Goal: Task Accomplishment & Management: Complete application form

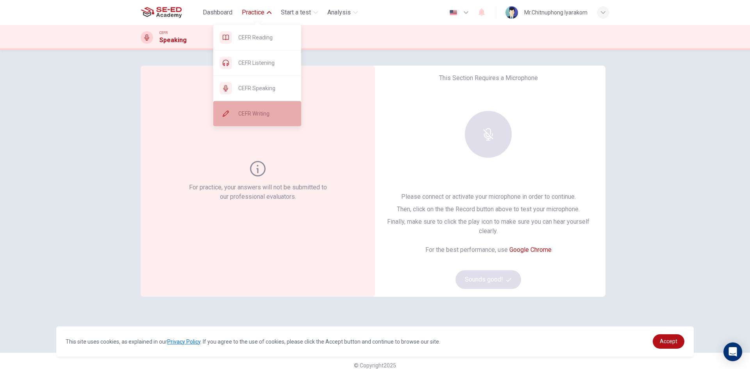
click at [254, 115] on span "CEFR Writing" at bounding box center [266, 113] width 57 height 9
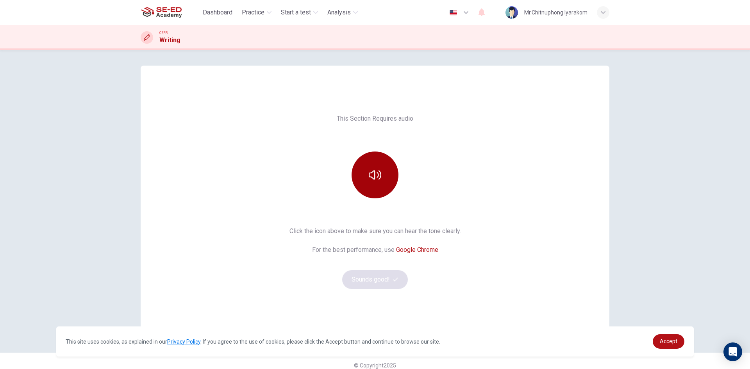
click at [376, 182] on button "button" at bounding box center [375, 175] width 47 height 47
click at [389, 279] on button "Sounds good!" at bounding box center [375, 279] width 66 height 19
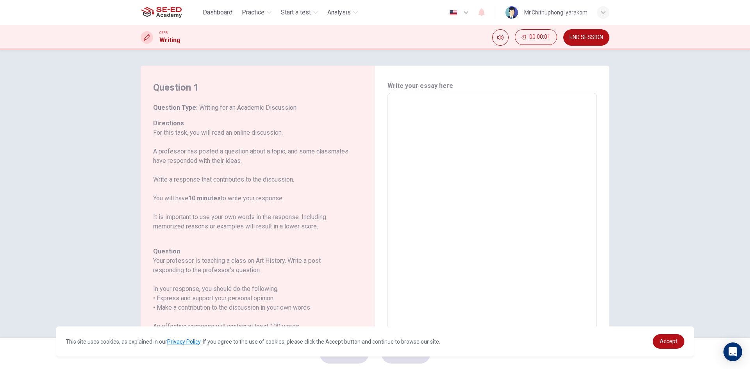
click at [422, 125] on textarea at bounding box center [492, 224] width 199 height 248
drag, startPoint x: 153, startPoint y: 218, endPoint x: 201, endPoint y: 221, distance: 48.5
click at [201, 221] on p "For this task, you will read an online discussion. A professor has posted a que…" at bounding box center [253, 179] width 200 height 103
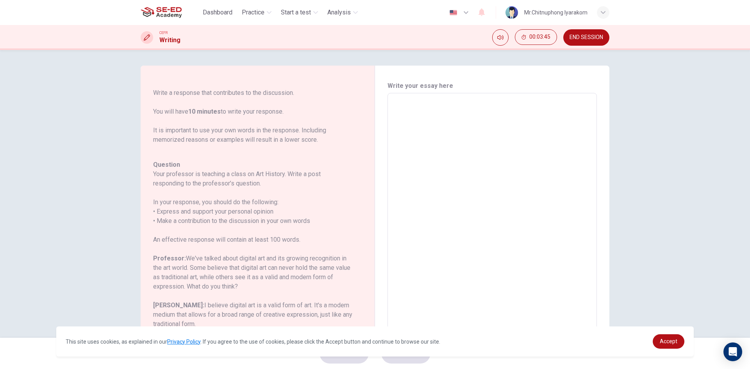
click at [443, 118] on textarea at bounding box center [492, 224] width 199 height 248
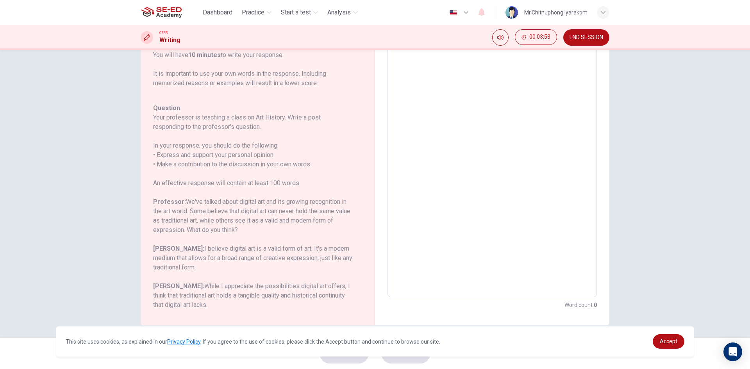
scroll to position [60, 0]
click at [532, 36] on span "00:03:57" at bounding box center [540, 37] width 21 height 6
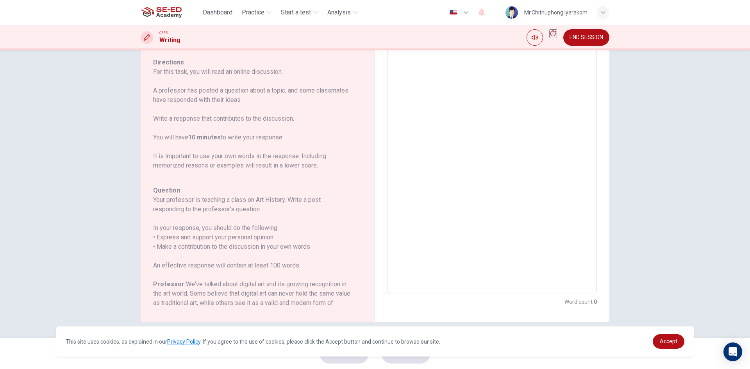
scroll to position [0, 0]
click at [552, 38] on button "Show" at bounding box center [554, 33] width 8 height 9
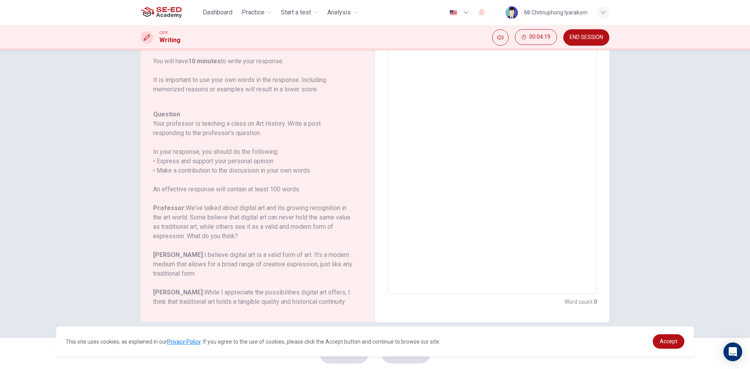
scroll to position [78, 0]
drag, startPoint x: 180, startPoint y: 171, endPoint x: 240, endPoint y: 170, distance: 60.2
click at [239, 170] on h6 "In your response, you should do the following: • Express and support your perso…" at bounding box center [253, 161] width 200 height 28
click at [426, 135] on textarea at bounding box center [492, 164] width 199 height 248
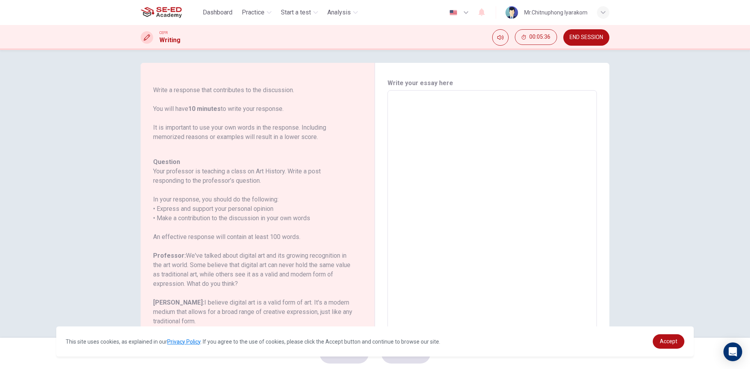
scroll to position [0, 0]
click at [436, 100] on textarea at bounding box center [492, 224] width 199 height 248
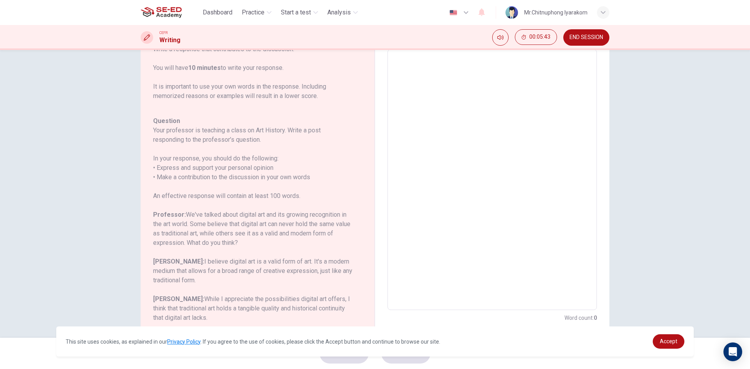
scroll to position [5, 0]
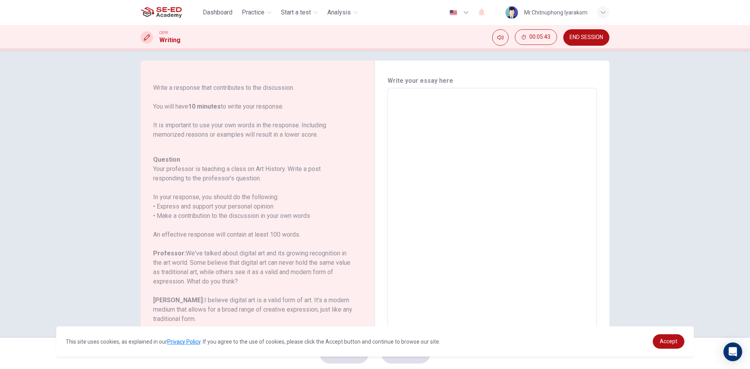
type textarea "s"
type textarea "x"
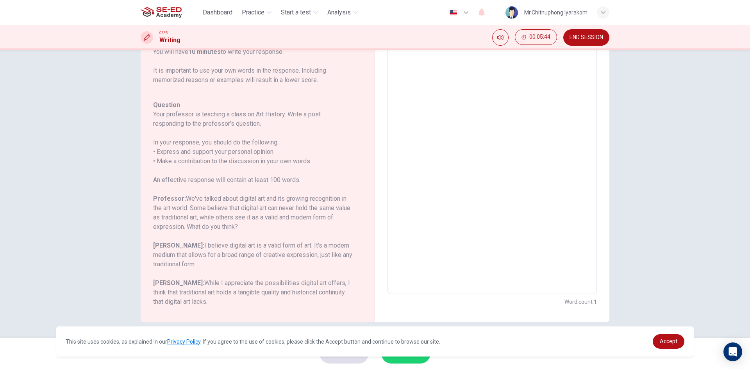
type textarea "sd"
type textarea "x"
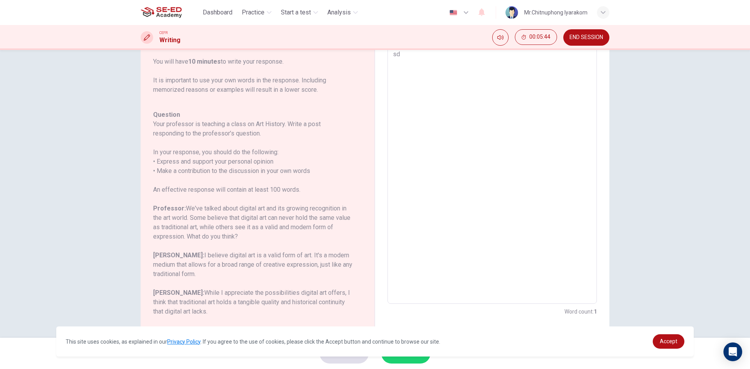
type textarea "sda"
type textarea "x"
type textarea "sdad"
type textarea "x"
type textarea "sdada"
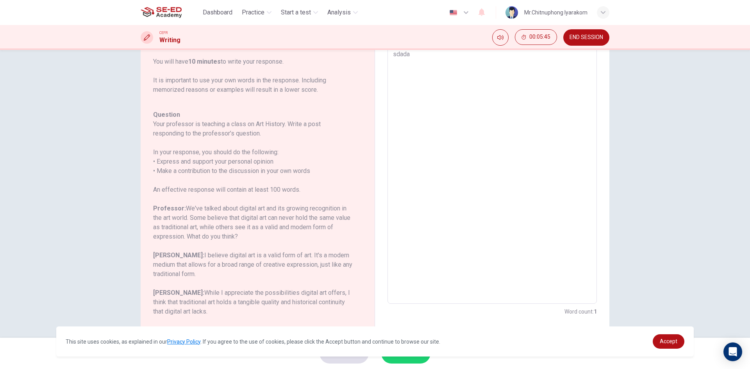
type textarea "x"
type textarea "sdadawd"
type textarea "x"
type textarea "sdadawdd"
type textarea "x"
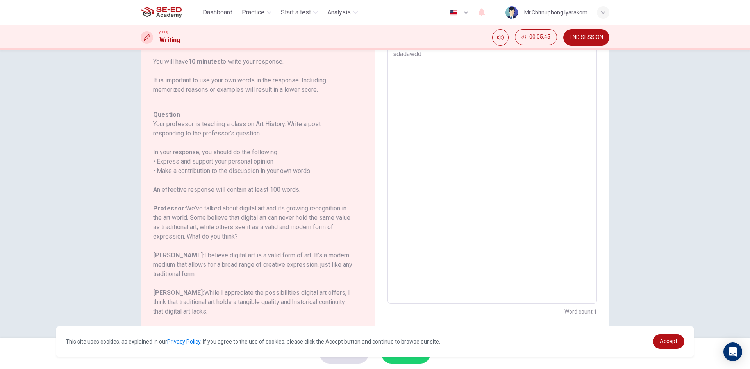
type textarea "sdadawdda"
type textarea "x"
type textarea "sdadawddas"
type textarea "x"
type textarea "sdadawddas"
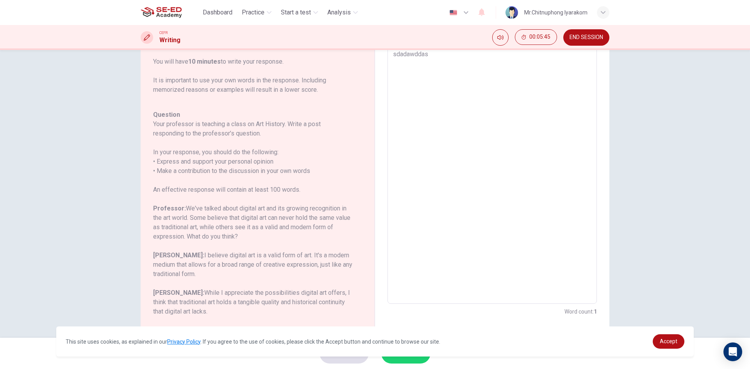
type textarea "x"
type textarea "sdadawddas d"
type textarea "x"
type textarea "sdadawddas da"
type textarea "x"
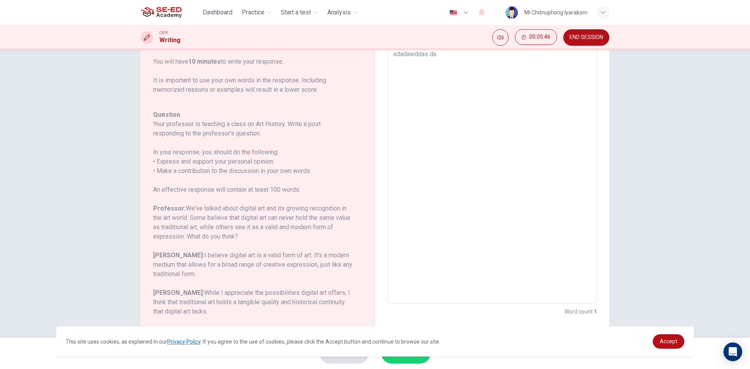
type textarea "sdadawddas dad"
type textarea "x"
type textarea "sdadawddas dadw"
type textarea "x"
type textarea "sdadawddas dadwa"
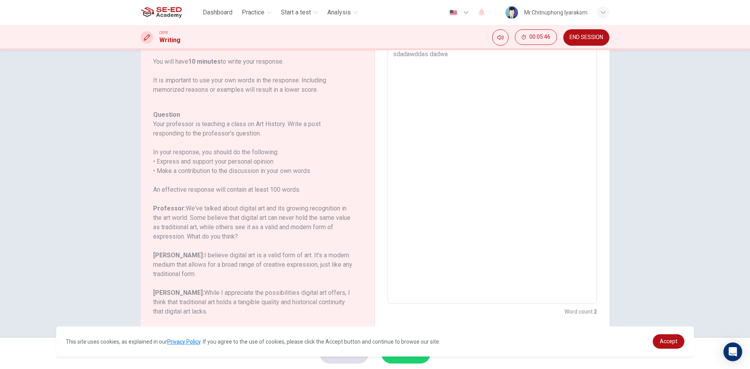
type textarea "x"
type textarea "sdadawddas dadwas"
type textarea "x"
type textarea "sdadawddas dadwasd"
type textarea "x"
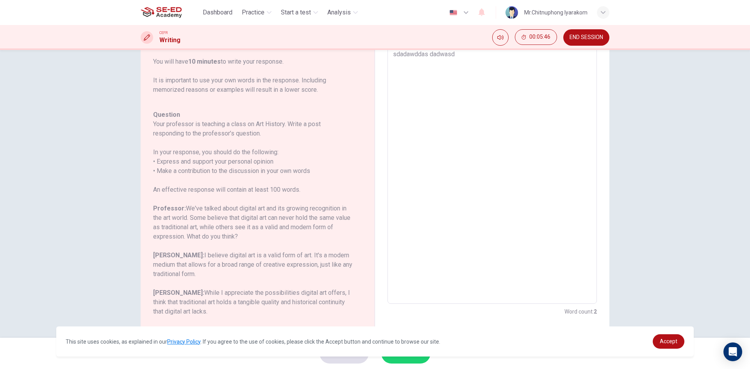
type textarea "sdadawddas dadwasd"
type textarea "x"
type textarea "sdadawddas dadwasd a"
type textarea "x"
type textarea "sdadawddas dadwasd aw"
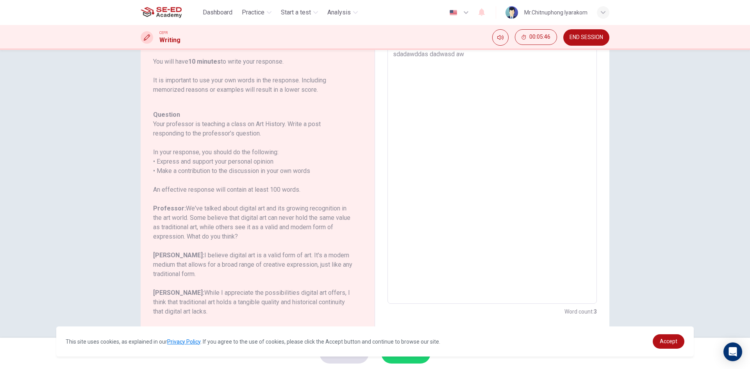
type textarea "x"
type textarea "sdadawddas dadwasd aws"
type textarea "x"
type textarea "sdadawddas dadwasd awsd"
type textarea "x"
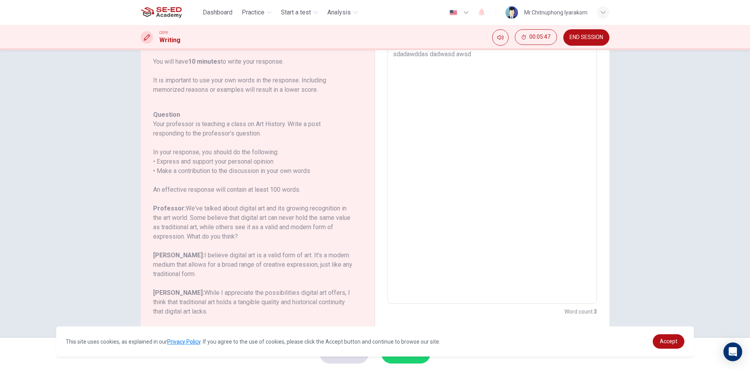
type textarea "sdadawddas dadwasd awsdw"
type textarea "x"
type textarea "sdadawddas dadwasd awsdwa"
type textarea "x"
type textarea "sdadawddas dadwasd awsdwas"
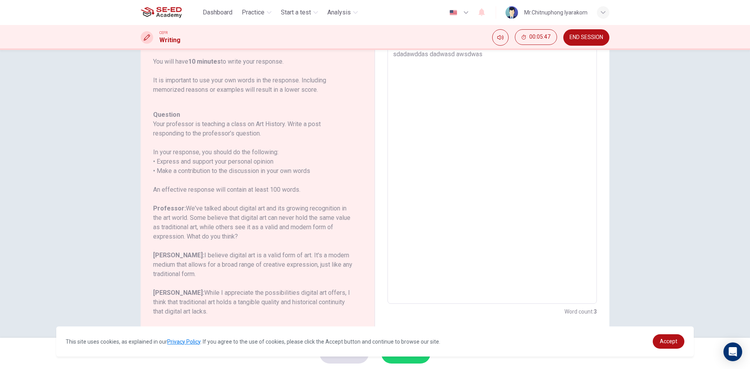
type textarea "x"
type textarea "sdadawddas dadwasd awsdwasd"
type textarea "x"
type textarea "sdadawddas dadwasd awsdwasd"
type textarea "x"
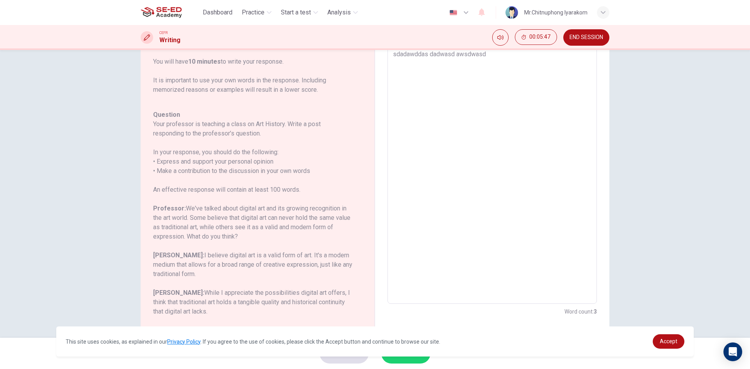
type textarea "sdadawddas dadwasd awsdwasd a"
type textarea "x"
type textarea "sdadawddas dadwasd awsdwasd ad"
type textarea "x"
type textarea "sdadawddas dadwasd awsdwasd ada"
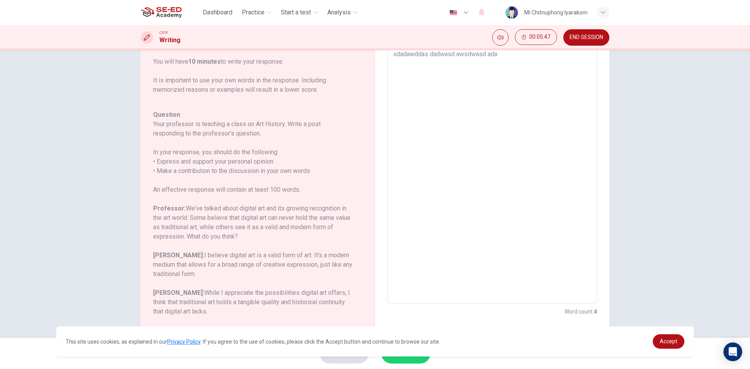
type textarea "x"
type textarea "sdadawddas dadwasd awsdwasd adas"
type textarea "x"
type textarea "sdadawddas dadwasd awsdwasd adas"
type textarea "x"
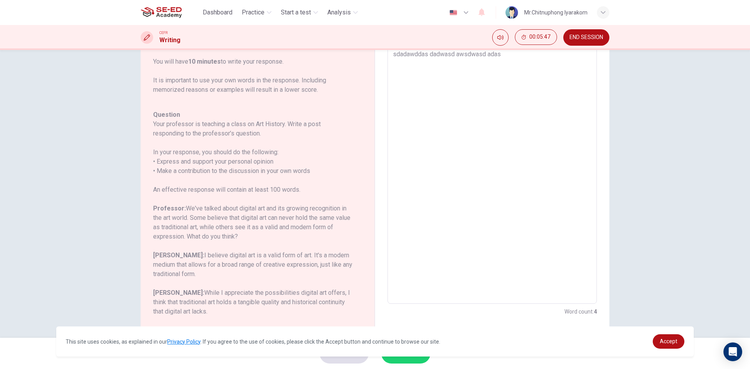
type textarea "sdadawddas dadwasd awsdwasd adas d"
type textarea "x"
type textarea "sdadawddas dadwasd awsdwasd adas da"
type textarea "x"
type textarea "sdadawddas dadwasd awsdwasd adas da"
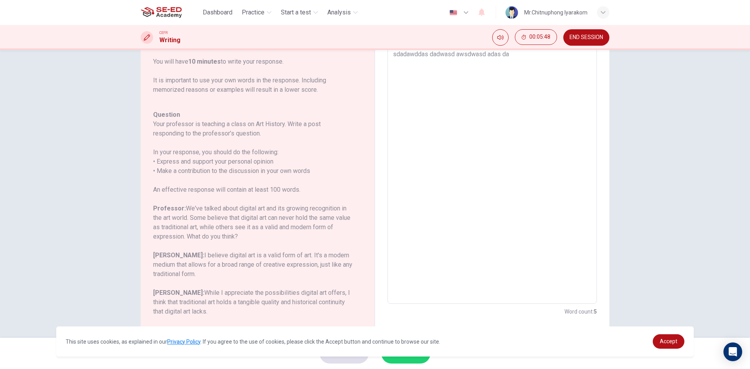
type textarea "x"
type textarea "sdadawddas dadwasd awsdwasd adas da s"
type textarea "x"
type textarea "sdadawddas dadwasd awsdwasd adas da sd"
type textarea "x"
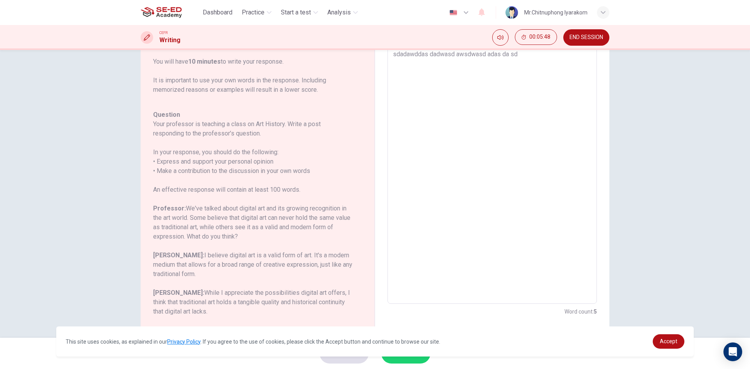
type textarea "sdadawddas dadwasd awsdwasd adas da sdw"
type textarea "x"
type textarea "sdadawddas dadwasd awsdwasd adas da sdw"
type textarea "x"
type textarea "sdadawddas dadwasd awsdwasd adas da sdw a"
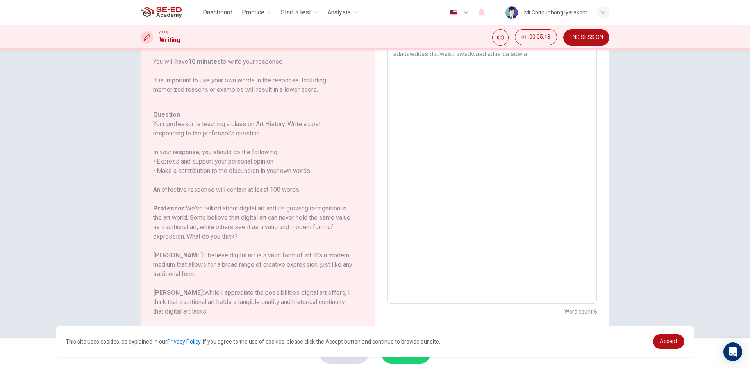
type textarea "x"
type textarea "sdadawddas dadwasd awsdwasd adas da sdw as"
type textarea "x"
type textarea "sdadawddas dadwasd awsdwasd adas da sdw asd"
type textarea "x"
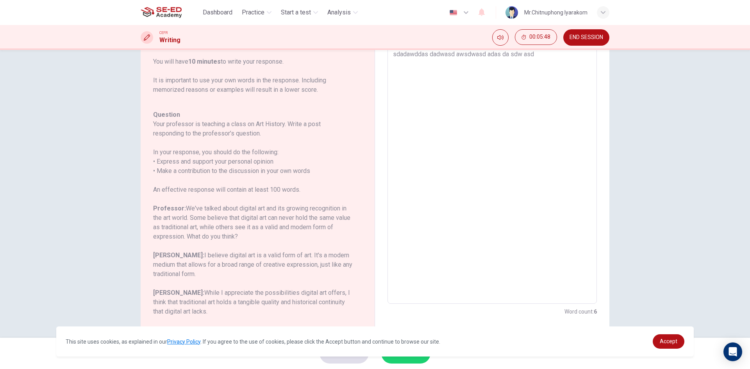
type textarea "sdadawddas dadwasd awsdwasd adas da sdw asd"
type textarea "x"
type textarea "sdadawddas dadwasd awsdwasd adas da sdw asd aw"
type textarea "x"
type textarea "sdadawddas dadwasd awsdwasd adas da sdw asd aw"
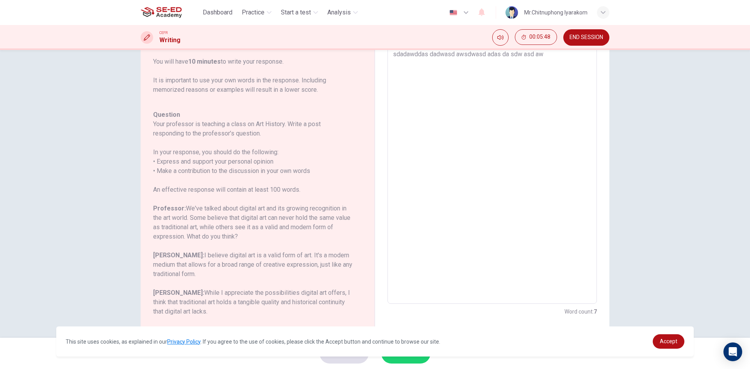
type textarea "x"
type textarea "sdadawddas dadwasd awsdwasd adas da sdw asd aw s"
type textarea "x"
type textarea "sdadawddas dadwasd awsdwasd adas da sdw asd aw sd"
type textarea "x"
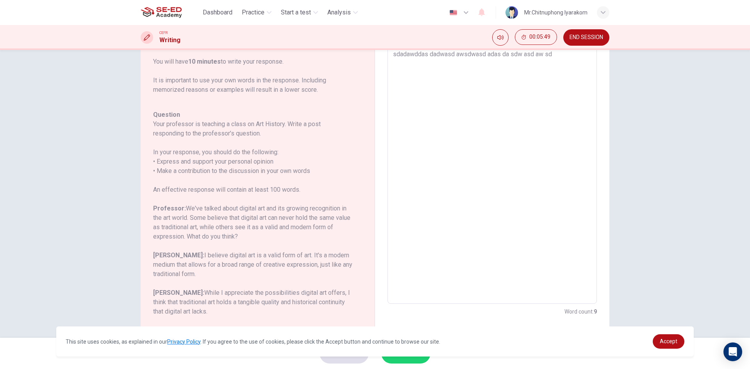
type textarea "sdadawddas dadwasd awsdwasd adas da sdw asd aw s"
type textarea "x"
type textarea "sdadawddas dadwasd awsdwasd adas da sdw asd aw"
type textarea "x"
type textarea "sdadawddas dadwasd awsdwasd adas da sdw asd aw"
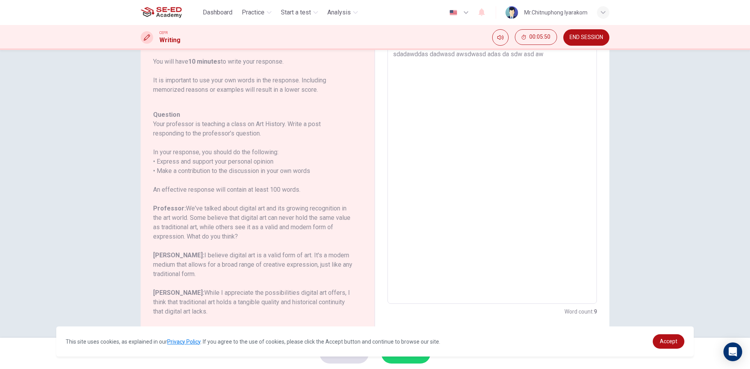
type textarea "x"
type textarea "sdadawddas dadwasd awsdwasd adas da sdw asd a"
type textarea "x"
type textarea "sdadawddas dadwasd awsdwasd adas da sdw asd"
type textarea "x"
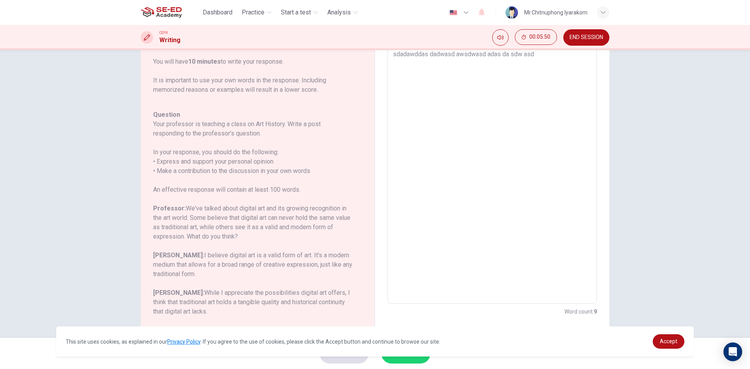
type textarea "sdadawddas dadwasd awsdwasd adas da sdw asd"
type textarea "x"
type textarea "sdadawddas dadwasd awsdwasd adas da sdw as"
type textarea "x"
type textarea "sdadawddas dadwasd awsdwasd adas da sdw a"
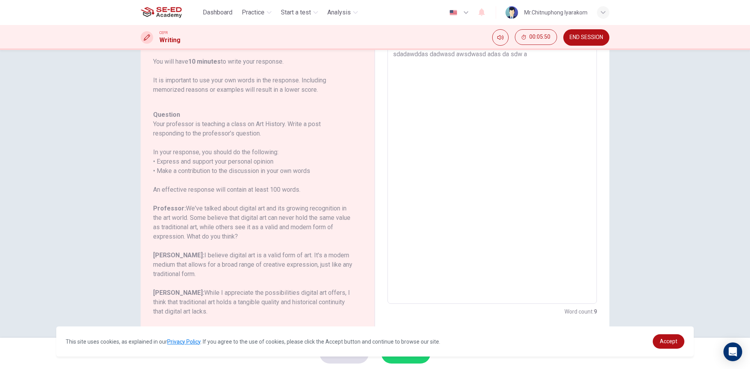
type textarea "x"
type textarea "sdadawddas dadwasd awsdwasd adas da sdw"
type textarea "x"
type textarea "sdadawddas dadwasd awsdwasd adas da sdw"
type textarea "x"
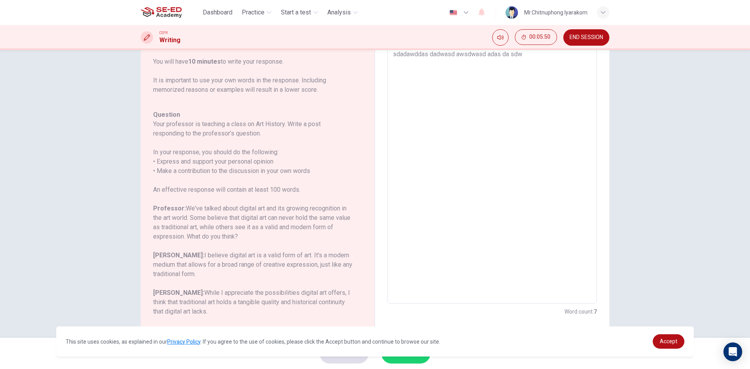
type textarea "sdadawddas dadwasd awsdwasd adas da sd"
type textarea "x"
type textarea "sdadawddas dadwasd awsdwasd adas da s"
type textarea "x"
type textarea "sdadawddas dadwasd awsdwasd adas da"
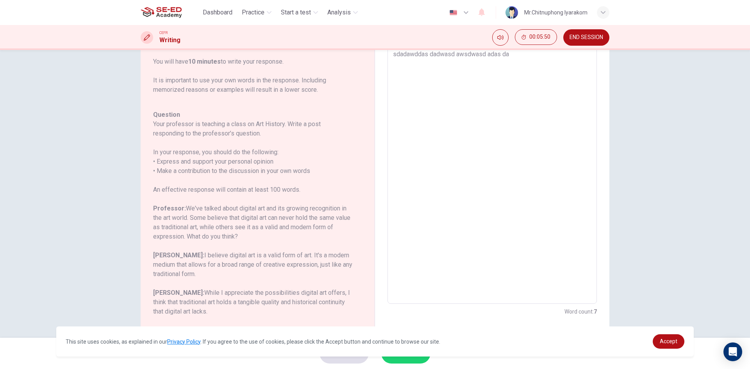
type textarea "x"
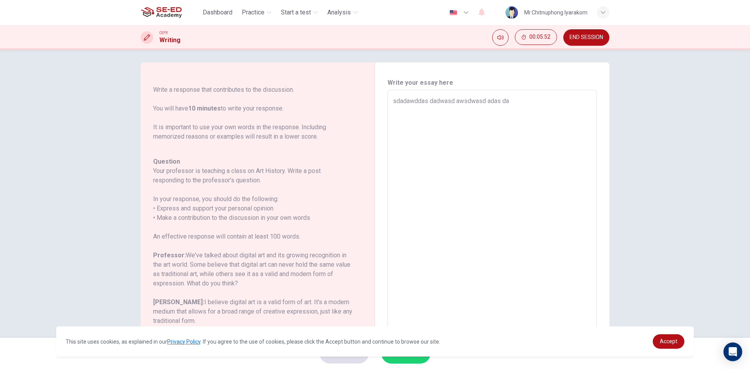
scroll to position [0, 0]
drag, startPoint x: 517, startPoint y: 104, endPoint x: 371, endPoint y: 106, distance: 146.2
click at [370, 106] on div "Question 1 Question Type : Writing for an Academic Discussion Directions For th…" at bounding box center [375, 224] width 469 height 317
type textarea "\"
type textarea "x"
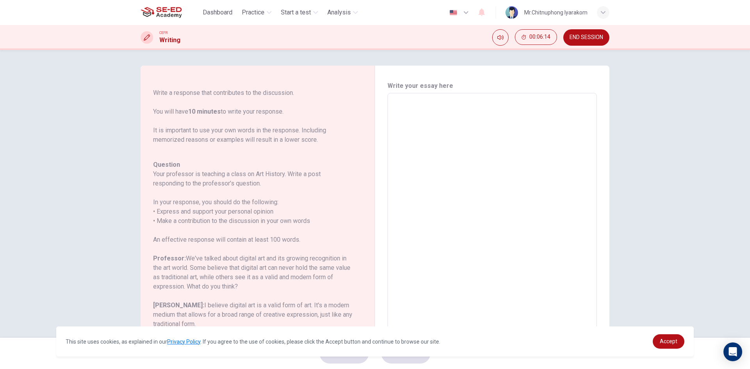
click at [465, 184] on textarea at bounding box center [492, 224] width 199 height 248
type textarea "L"
type textarea "x"
type textarea "L"
type textarea "x"
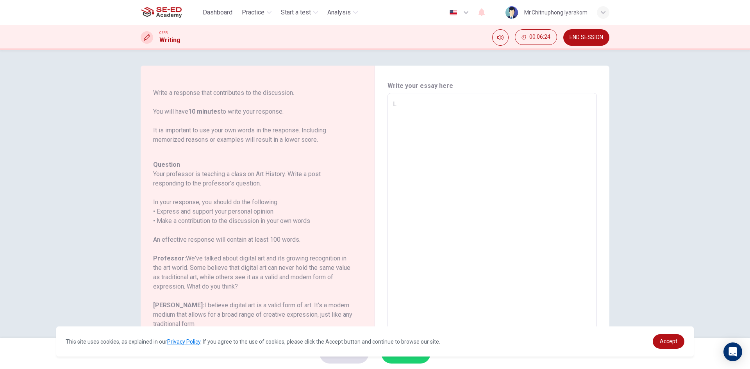
type textarea "Li"
type textarea "x"
type textarea "Lia"
type textarea "x"
type textarea "Liam"
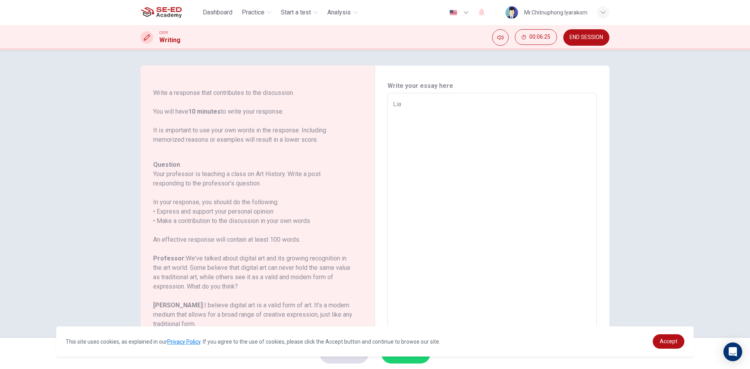
type textarea "x"
type textarea "Liam"
type textarea "x"
type textarea "Liam"
type textarea "x"
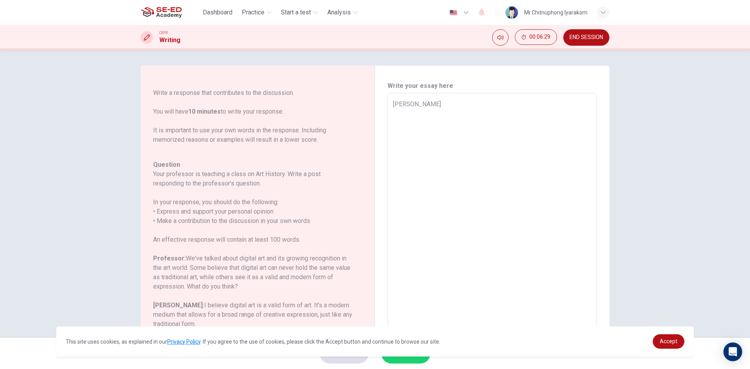
type textarea "Liam I"
type textarea "x"
type textarea "Liam"
type textarea "x"
type textarea "Liam"
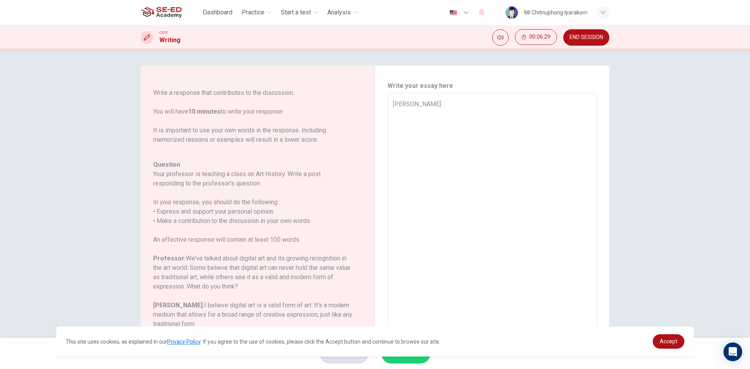
type textarea "x"
type textarea "Liam"
type textarea "x"
type textarea "Liam,"
type textarea "x"
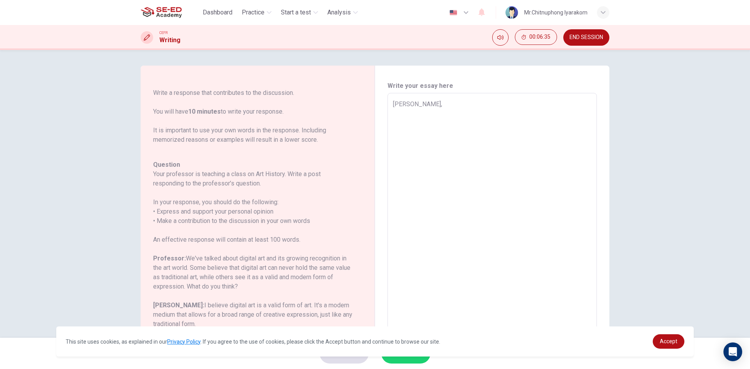
type textarea "Liam,"
type textarea "x"
type textarea "Liam, I"
type textarea "x"
type textarea "Liam, I"
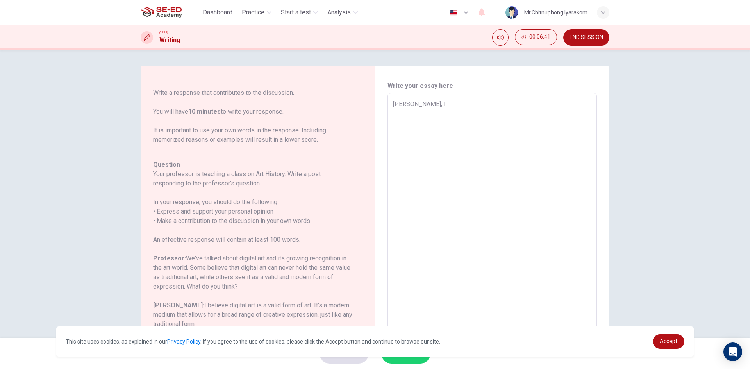
type textarea "x"
type textarea "Liam, I"
type textarea "x"
type textarea "Liam, I a"
type textarea "x"
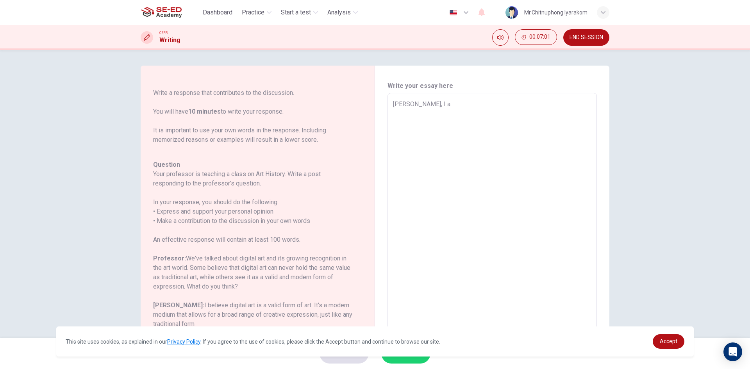
type textarea "Liam, I ar"
type textarea "x"
type textarea "Liam, I a"
type textarea "x"
type textarea "Liam, I ar"
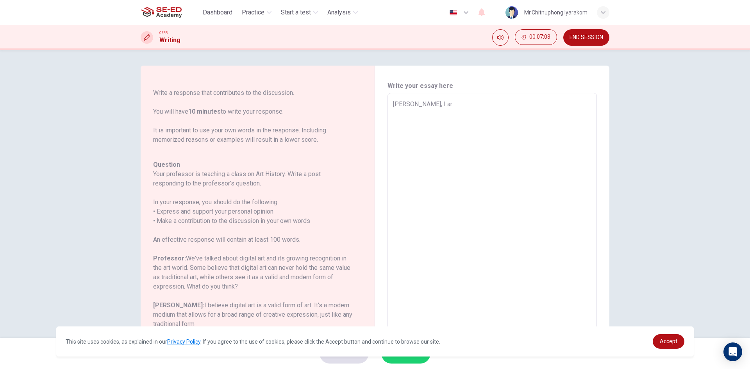
type textarea "x"
type textarea "Liam, I arg"
type textarea "x"
type textarea "Liam, I ar"
type textarea "x"
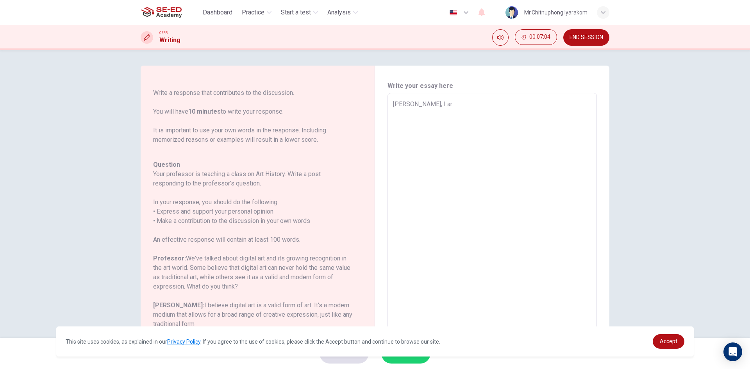
type textarea "Liam, I a"
type textarea "x"
type textarea "Liam, I ag"
type textarea "x"
type textarea "Liam, I agr"
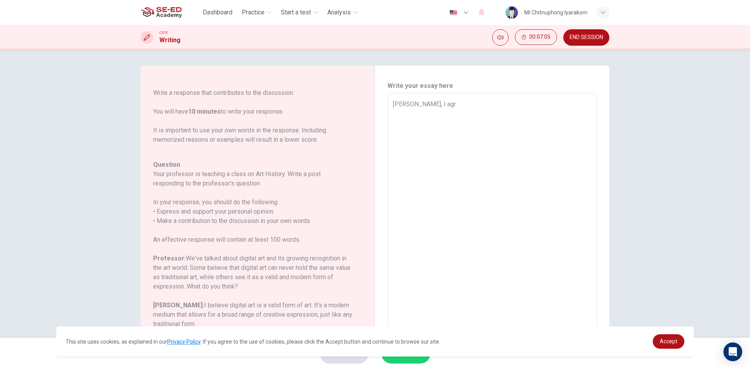
type textarea "x"
type textarea "Liam, I agre"
type textarea "x"
type textarea "Liam, I agree"
type textarea "x"
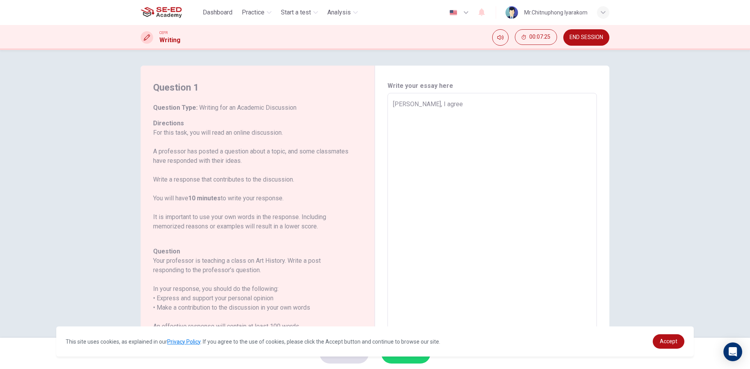
type textarea "Liam, I agree"
drag, startPoint x: 197, startPoint y: 134, endPoint x: 259, endPoint y: 131, distance: 62.2
click at [259, 131] on p "For this task, you will read an online discussion. A professor has posted a que…" at bounding box center [253, 179] width 200 height 103
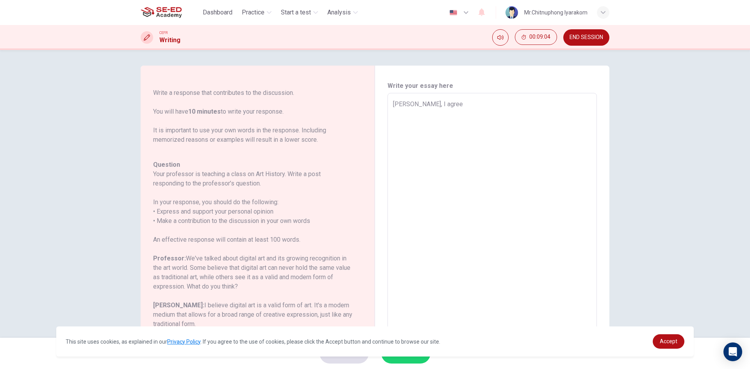
type textarea "x"
click at [441, 105] on textarea "Liam, I agree" at bounding box center [492, 224] width 199 height 248
type textarea "Liam, I agree"
type textarea "x"
type textarea "Liam, I agree w"
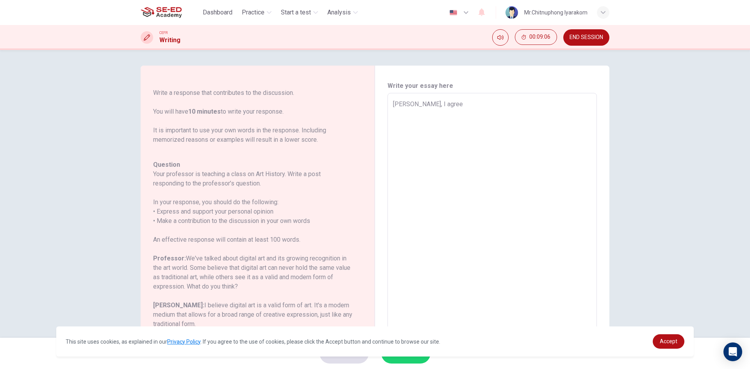
type textarea "x"
type textarea "Liam, I agree wi"
type textarea "x"
type textarea "Liam, I agree wit"
type textarea "x"
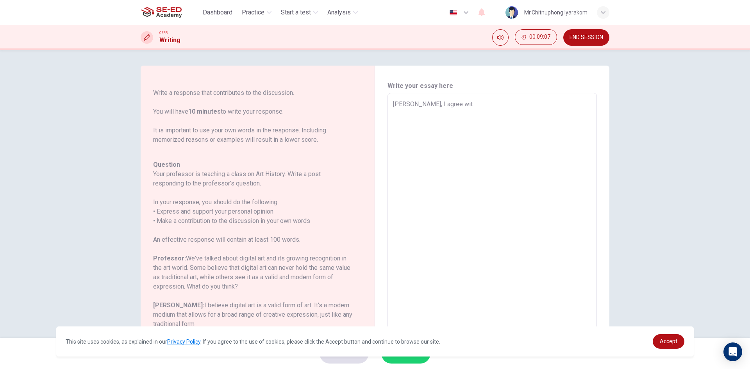
type textarea "Liam, I agree with"
type textarea "x"
type textarea "Liam, I agree withe"
type textarea "x"
type textarea "Liam, I agree with"
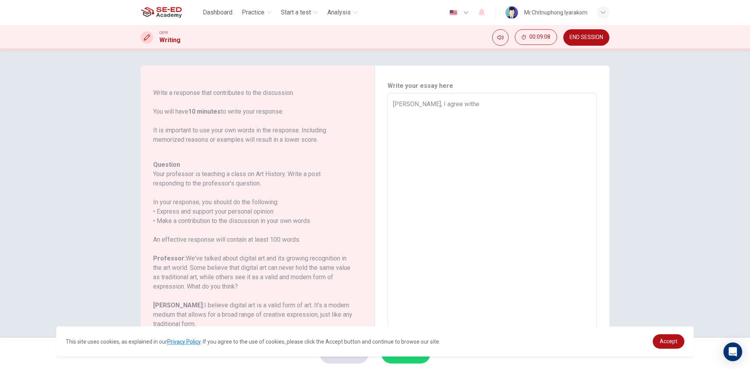
type textarea "x"
type textarea "Liam, I agree with"
type textarea "x"
type textarea "Liam, I agree with y"
type textarea "x"
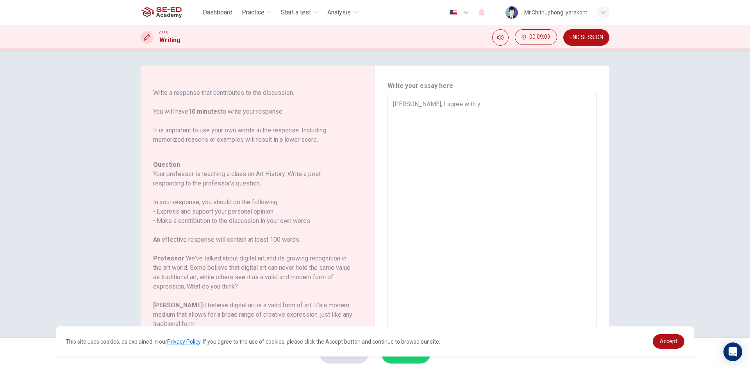
type textarea "Liam, I agree with yo"
type textarea "x"
type textarea "Liam, I agree with you"
type textarea "x"
click at [464, 107] on textarea "Liam, I agree with you but" at bounding box center [492, 224] width 199 height 248
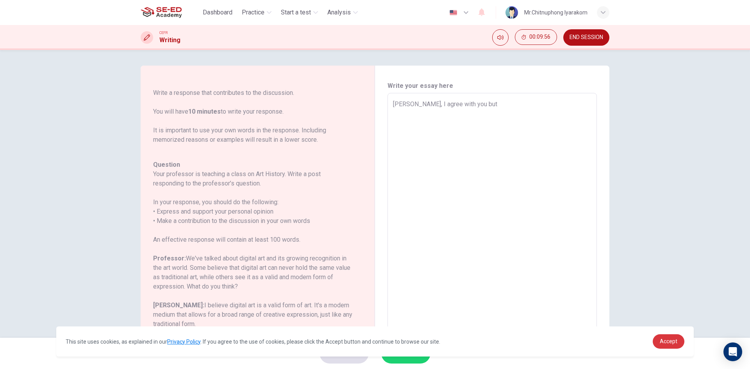
click at [675, 341] on span "Accept" at bounding box center [669, 341] width 18 height 6
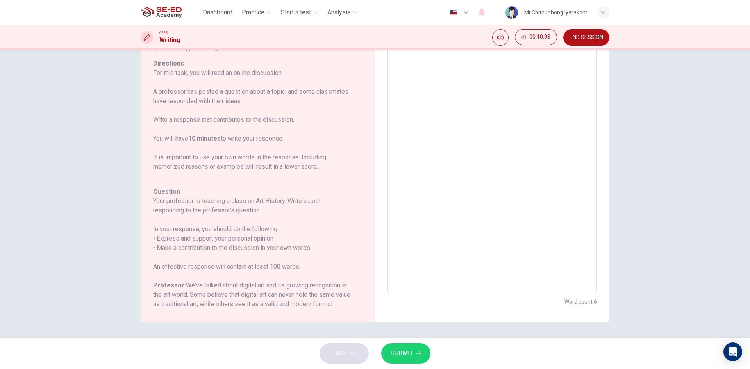
drag, startPoint x: 175, startPoint y: 139, endPoint x: 265, endPoint y: 138, distance: 90.3
click at [265, 138] on p "For this task, you will read an online discussion. A professor has posted a que…" at bounding box center [253, 119] width 200 height 103
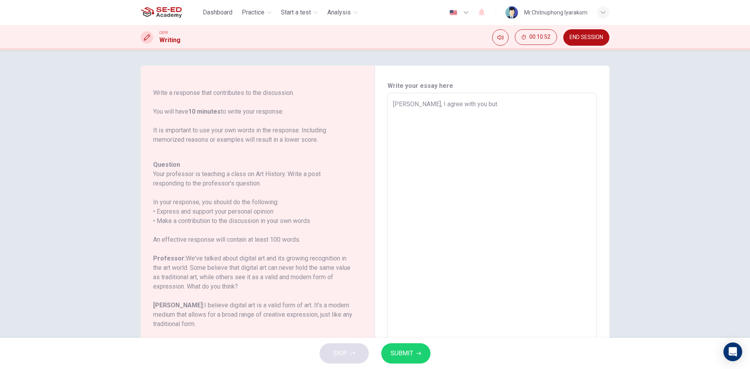
click at [482, 102] on textarea "Liam, I agree with you but" at bounding box center [492, 224] width 199 height 248
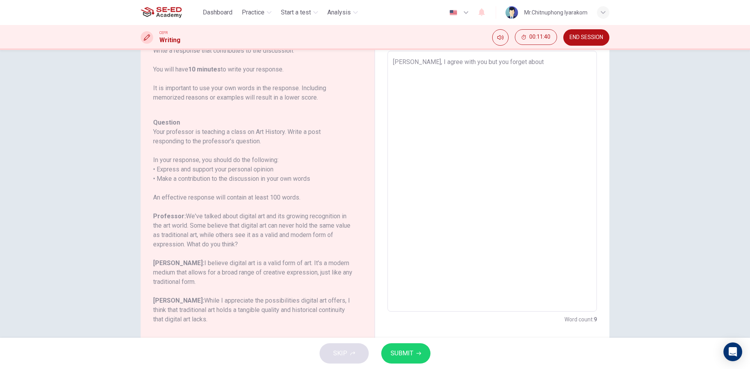
scroll to position [43, 0]
click at [568, 62] on textarea "Liam, I agree with you but you forget about drawing of lines that heart of art" at bounding box center [492, 181] width 199 height 248
click at [442, 71] on textarea "Liam, I agree with you but you forget about drawing of lines that is the heart …" at bounding box center [492, 181] width 199 height 248
click at [508, 61] on textarea "Liam, I agree with you but you forget about drawing of lines that is the heart …" at bounding box center [492, 181] width 199 height 248
click at [457, 72] on textarea "Liam, I agree with you but you forget about drawing of lines that is the heart …" at bounding box center [492, 181] width 199 height 248
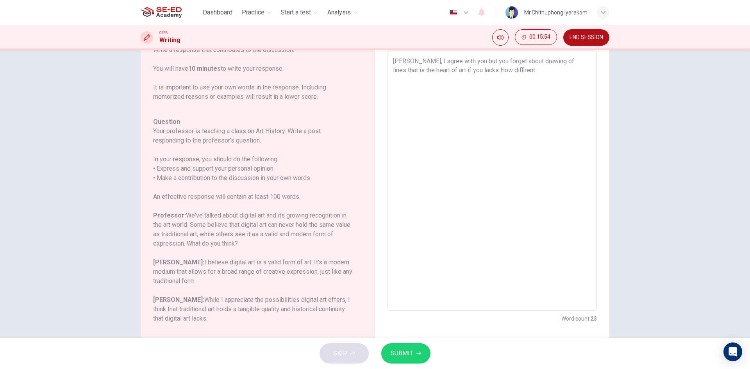
click at [456, 70] on textarea "Liam, I agree with you but you forget about drawing of lines that is the heart …" at bounding box center [492, 181] width 199 height 248
click at [504, 73] on textarea "Liam, I agree with you but you forget about drawing of lines that is the heart …" at bounding box center [492, 181] width 199 height 248
drag, startPoint x: 519, startPoint y: 62, endPoint x: 575, endPoint y: 65, distance: 56.8
click at [575, 65] on textarea "Liam, I agree with you but you forget about drawing of lines that is the heart …" at bounding box center [492, 181] width 199 height 248
click at [582, 69] on textarea "Liam, I agree with you but you forget about drawing of lines that is the heart …" at bounding box center [492, 181] width 199 height 248
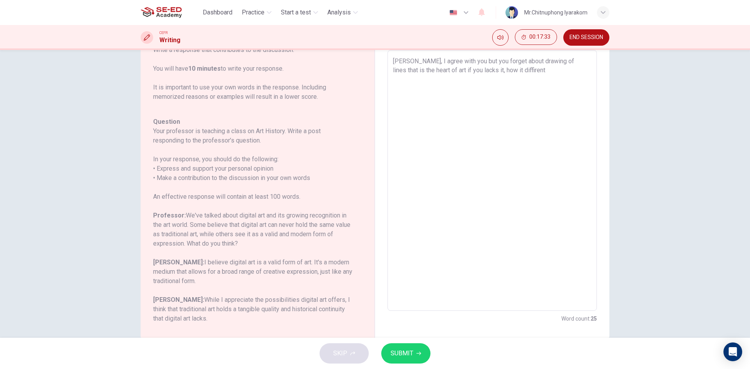
drag, startPoint x: 566, startPoint y: 63, endPoint x: 584, endPoint y: 61, distance: 18.0
click at [584, 61] on textarea "Liam, I agree with you but you forget about drawing of lines that is the heart …" at bounding box center [492, 181] width 199 height 248
click at [545, 78] on textarea "Liam, I agree with you but you forget about drawing of lines that is the heart …" at bounding box center [492, 181] width 199 height 248
drag, startPoint x: 464, startPoint y: 72, endPoint x: 509, endPoint y: 74, distance: 44.6
click at [509, 74] on textarea "Liam, I agree with you but you forget about drawing of lines that is the heart …" at bounding box center [492, 181] width 199 height 248
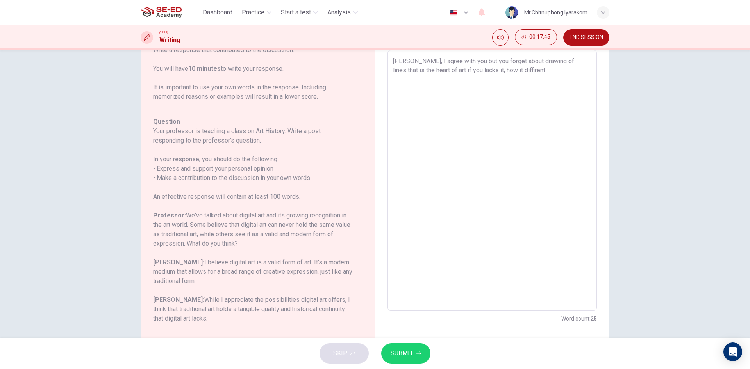
click at [512, 75] on textarea "Liam, I agree with you but you forget about drawing of lines that is the heart …" at bounding box center [492, 181] width 199 height 248
drag, startPoint x: 560, startPoint y: 70, endPoint x: 531, endPoint y: 75, distance: 29.2
click at [531, 75] on textarea "Liam, I agree with you but you forget about drawing of lines that is the heart …" at bounding box center [492, 181] width 199 height 248
click at [579, 74] on textarea "Liam, I agree with you but you forget about drawing of lines that is the heart …" at bounding box center [492, 181] width 199 height 248
drag, startPoint x: 407, startPoint y: 63, endPoint x: 475, endPoint y: 63, distance: 67.6
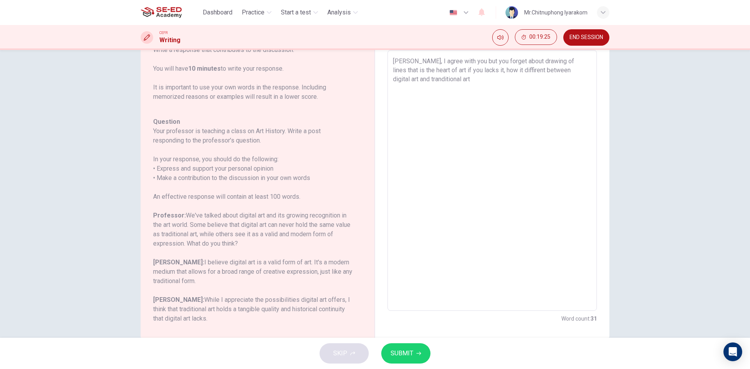
click at [475, 63] on textarea "Liam, I agree with you but you forget about drawing of lines that is the heart …" at bounding box center [492, 181] width 199 height 248
drag, startPoint x: 498, startPoint y: 65, endPoint x: 530, endPoint y: 65, distance: 32.0
click at [530, 65] on textarea "Liam, I agree with you but you forget about drawing of lines that is the heart …" at bounding box center [492, 181] width 199 height 248
click at [535, 65] on textarea "Liam, I agree with you but you forget about drawing of lines that is the heart …" at bounding box center [492, 181] width 199 height 248
drag, startPoint x: 512, startPoint y: 61, endPoint x: 543, endPoint y: 61, distance: 30.9
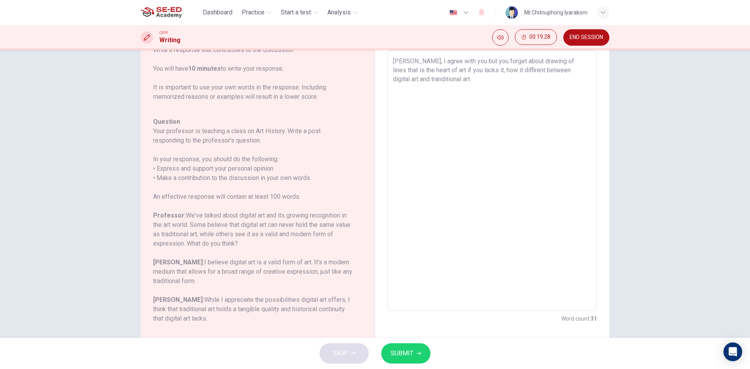
click at [543, 61] on textarea "Liam, I agree with you but you forget about drawing of lines that is the heart …" at bounding box center [492, 181] width 199 height 248
click at [551, 64] on textarea "Liam, I agree with you but you forget about drawing of lines that is the heart …" at bounding box center [492, 181] width 199 height 248
drag, startPoint x: 524, startPoint y: 64, endPoint x: 553, endPoint y: 64, distance: 28.5
click at [553, 64] on textarea "Liam, I agree with you but you forget about drawing of lines that is the heart …" at bounding box center [492, 181] width 199 height 248
drag, startPoint x: 555, startPoint y: 61, endPoint x: 562, endPoint y: 61, distance: 7.0
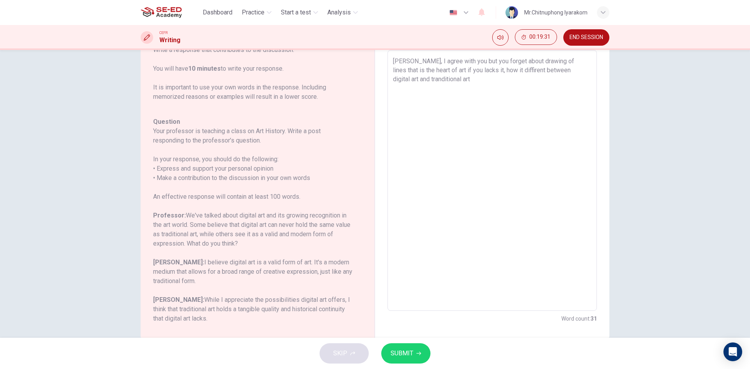
click at [562, 61] on textarea "Liam, I agree with you but you forget about drawing of lines that is the heart …" at bounding box center [492, 181] width 199 height 248
click at [563, 59] on textarea "Liam, I agree with you but you forget about drawing of lines that is the heart …" at bounding box center [492, 181] width 199 height 248
click at [511, 61] on textarea "Liam, I agree with you but you forget about drawing of lines that is the heart …" at bounding box center [492, 181] width 199 height 248
drag, startPoint x: 556, startPoint y: 61, endPoint x: 583, endPoint y: 61, distance: 26.6
click at [583, 61] on textarea "Liam, I agree with you but you forget about drawing of lines that is the heart …" at bounding box center [492, 181] width 199 height 248
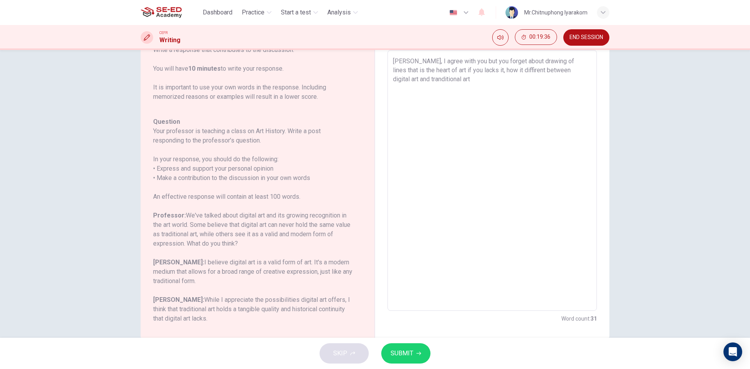
click at [523, 83] on textarea "Liam, I agree with you but you forget about drawing of lines that is the heart …" at bounding box center [492, 181] width 199 height 248
drag, startPoint x: 424, startPoint y: 72, endPoint x: 460, endPoint y: 70, distance: 36.0
click at [460, 70] on textarea "Liam, I agree with you but you forget about drawing of lines that is the heart …" at bounding box center [492, 181] width 199 height 248
click at [463, 82] on textarea "Liam, I agree with you but you forget about drawing of lines that is the heart …" at bounding box center [492, 181] width 199 height 248
drag, startPoint x: 464, startPoint y: 70, endPoint x: 511, endPoint y: 71, distance: 46.5
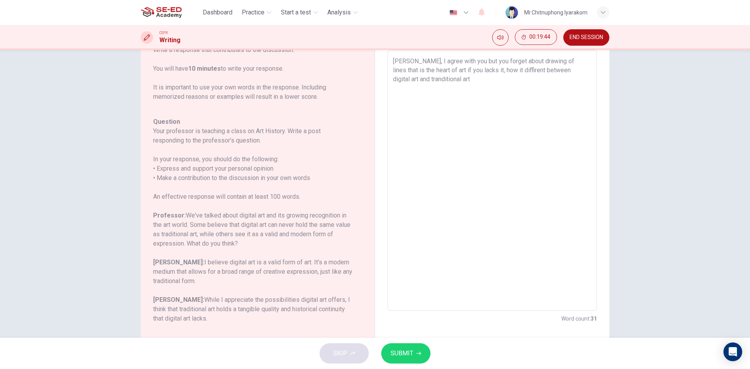
click at [511, 71] on textarea "Liam, I agree with you but you forget about drawing of lines that is the heart …" at bounding box center [492, 181] width 199 height 248
click at [517, 82] on textarea "Liam, I agree with you but you forget about drawing of lines that is the heart …" at bounding box center [492, 181] width 199 height 248
drag, startPoint x: 474, startPoint y: 70, endPoint x: 464, endPoint y: 73, distance: 10.5
click at [464, 73] on textarea "Liam, I agree with you but you forget about drawing of lines that is the heart …" at bounding box center [492, 181] width 199 height 248
click at [441, 84] on textarea "Liam, I agree with you but you forget about drawing of lines that is the heart …" at bounding box center [492, 181] width 199 height 248
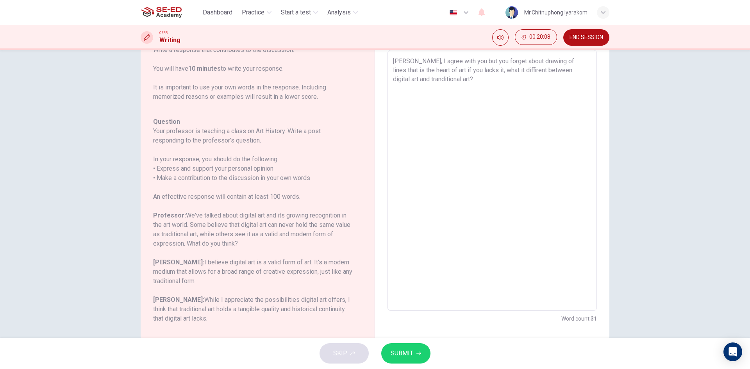
drag, startPoint x: 396, startPoint y: 72, endPoint x: 475, endPoint y: 70, distance: 79.0
click at [475, 70] on textarea "Liam, I agree with you but you forget about drawing of lines that is the heart …" at bounding box center [492, 181] width 199 height 248
click at [481, 77] on textarea "Liam, I agree with you but you forget about drawing of lines that is the heart …" at bounding box center [492, 181] width 199 height 248
drag, startPoint x: 467, startPoint y: 72, endPoint x: 569, endPoint y: 73, distance: 102.8
click at [569, 73] on textarea "Liam, I agree with you but you forget about drawing of lines that is the heart …" at bounding box center [492, 181] width 199 height 248
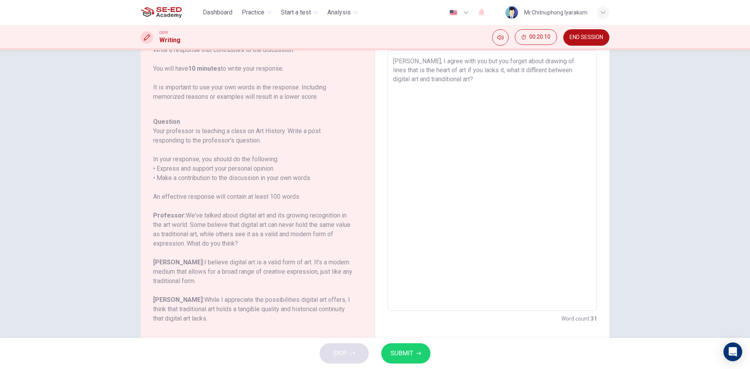
click at [644, 73] on div "Question 1 Question Type : Writing for an Academic Discussion Directions For th…" at bounding box center [375, 194] width 750 height 288
click at [435, 80] on textarea "Liam, I agree with you but you forget about drawing of lines that is the heart …" at bounding box center [492, 181] width 199 height 248
click at [416, 93] on textarea "Liam, I agree with you but you forget about drawing of lines that is the heart …" at bounding box center [492, 181] width 199 height 248
drag, startPoint x: 256, startPoint y: 300, endPoint x: 292, endPoint y: 301, distance: 36.0
click at [291, 301] on h6 "Sophia: While I appreciate the possibilities digital art offers, I think that t…" at bounding box center [253, 309] width 200 height 28
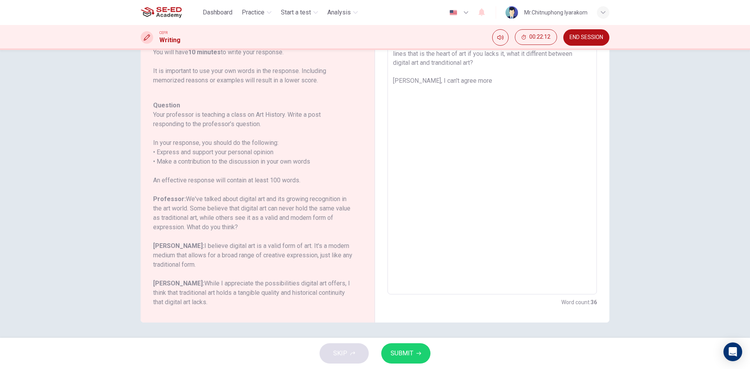
scroll to position [60, 0]
click at [542, 36] on span "00:22:15" at bounding box center [540, 37] width 21 height 6
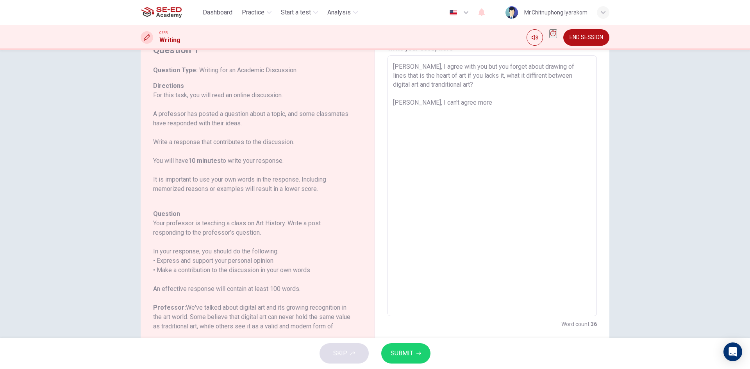
scroll to position [0, 0]
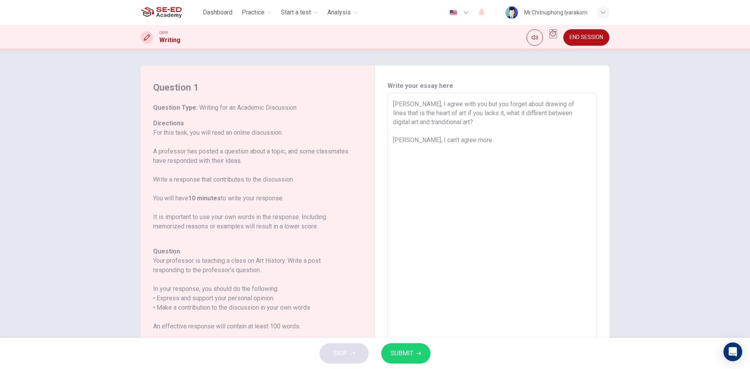
click at [479, 142] on textarea "Liam, I agree with you but you forget about drawing of lines that is the heart …" at bounding box center [492, 224] width 199 height 248
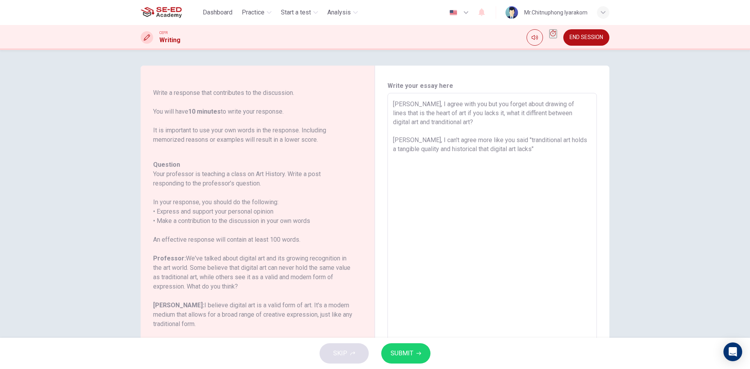
click at [497, 140] on textarea "Liam, I agree with you but you forget about drawing of lines that is the heart …" at bounding box center [492, 224] width 199 height 248
drag, startPoint x: 500, startPoint y: 142, endPoint x: 541, endPoint y: 142, distance: 41.0
click at [541, 142] on textarea "Liam, I agree with you but you forget about drawing of lines that is the heart …" at bounding box center [492, 224] width 199 height 248
click at [553, 152] on textarea "Liam, I agree with you but you forget about drawing of lines that is the heart …" at bounding box center [492, 224] width 199 height 248
drag, startPoint x: 503, startPoint y: 141, endPoint x: 518, endPoint y: 154, distance: 19.2
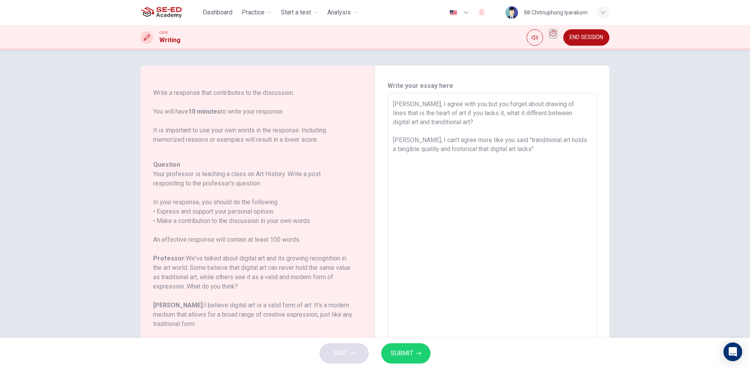
click at [518, 154] on textarea "Liam, I agree with you but you forget about drawing of lines that is the heart …" at bounding box center [492, 224] width 199 height 248
click at [541, 153] on textarea "Liam, I agree with you but you forget about drawing of lines that is the heart …" at bounding box center [492, 224] width 199 height 248
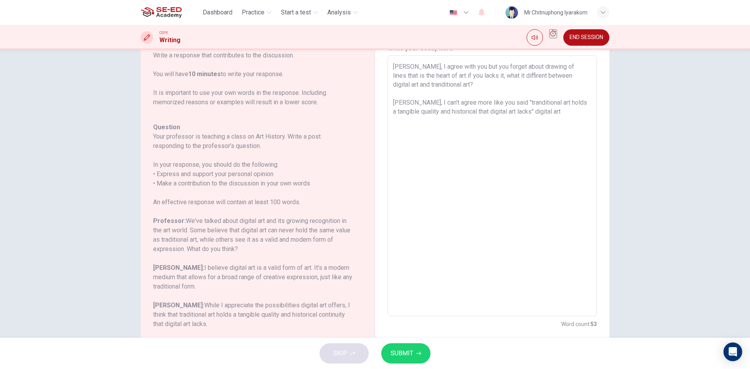
scroll to position [39, 0]
click at [533, 111] on textarea "Liam, I agree with you but you forget about drawing of lines that is the heart …" at bounding box center [492, 185] width 199 height 248
click at [490, 119] on textarea "Liam, I agree with you but you forget about drawing of lines that is the heart …" at bounding box center [492, 185] width 199 height 248
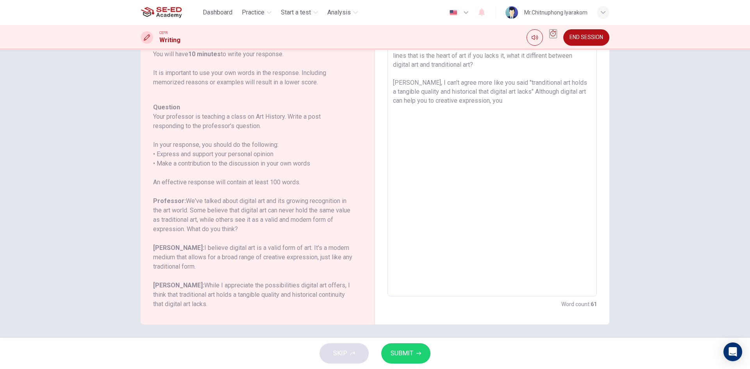
scroll to position [60, 0]
drag, startPoint x: 560, startPoint y: 90, endPoint x: 584, endPoint y: 90, distance: 24.6
click at [584, 90] on textarea "Liam, I agree with you but you forget about drawing of lines that is the heart …" at bounding box center [492, 164] width 199 height 248
click at [679, 98] on div "Question 1 Question Type : Writing for an Academic Discussion Directions For th…" at bounding box center [375, 194] width 750 height 288
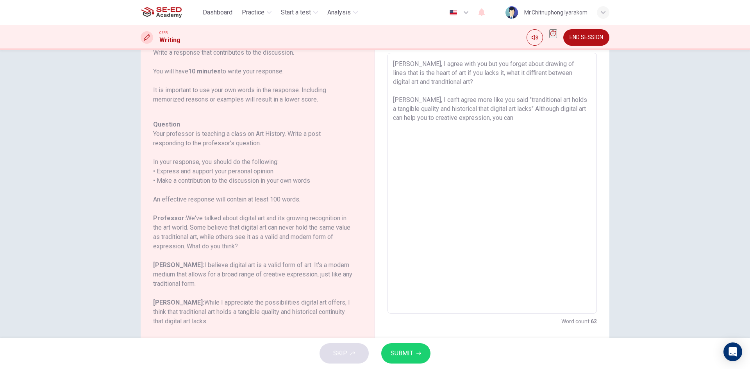
scroll to position [21, 0]
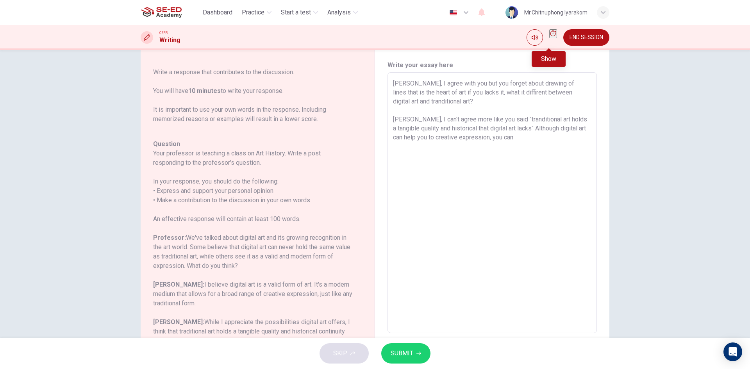
click at [550, 36] on icon "Show" at bounding box center [553, 33] width 6 height 6
click at [549, 36] on span "00:27:09" at bounding box center [540, 37] width 21 height 6
click at [526, 140] on textarea "Liam, I agree with you but you forget about drawing of lines that is the heart …" at bounding box center [492, 203] width 199 height 248
click at [400, 138] on textarea "Liam, I agree with you but you forget about drawing of lines that is the heart …" at bounding box center [492, 203] width 199 height 248
click at [529, 138] on textarea "Liam, I agree with you but you forget about drawing of lines that is the heart …" at bounding box center [492, 203] width 199 height 248
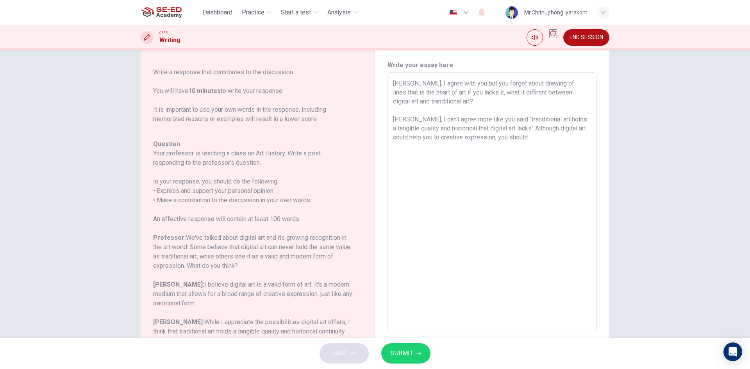
click at [494, 141] on textarea "Liam, I agree with you but you forget about drawing of lines that is the heart …" at bounding box center [492, 203] width 199 height 248
click at [497, 140] on textarea "Liam, I agree with you but you forget about drawing of lines that is the heart …" at bounding box center [492, 203] width 199 height 248
click at [532, 136] on textarea "Liam, I agree with you but you forget about drawing of lines that is the heart …" at bounding box center [492, 203] width 199 height 248
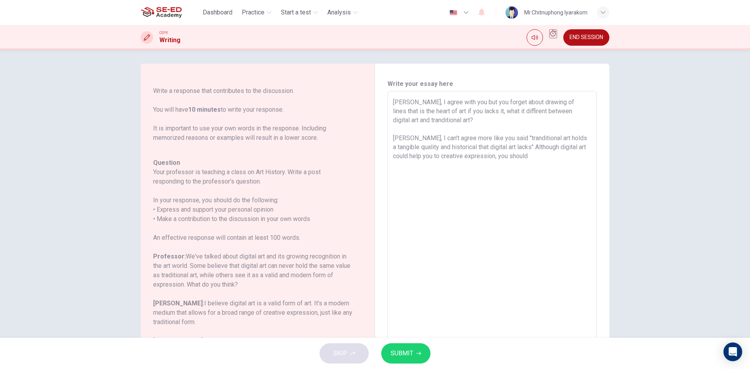
scroll to position [0, 0]
click at [550, 31] on button "Show" at bounding box center [554, 33] width 8 height 9
click at [546, 37] on span "00:30:12" at bounding box center [540, 37] width 21 height 6
drag, startPoint x: 559, startPoint y: 150, endPoint x: 586, endPoint y: 150, distance: 27.0
click at [586, 150] on textarea "Liam, I agree with you but you forget about drawing of lines that is the heart …" at bounding box center [492, 224] width 199 height 248
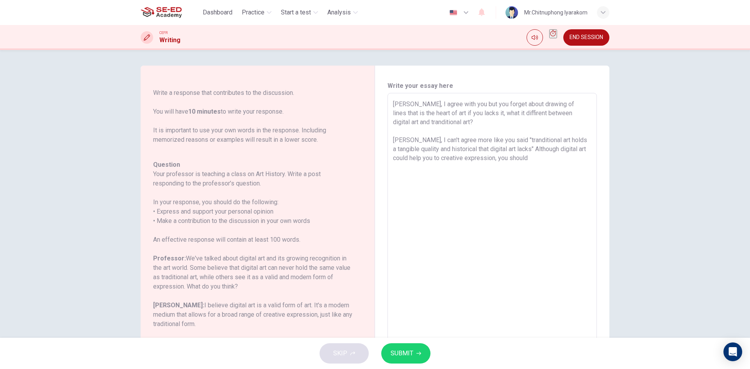
drag, startPoint x: 418, startPoint y: 160, endPoint x: 440, endPoint y: 158, distance: 22.4
click at [440, 158] on textarea "Liam, I agree with you but you forget about drawing of lines that is the heart …" at bounding box center [492, 224] width 199 height 248
drag, startPoint x: 448, startPoint y: 161, endPoint x: 462, endPoint y: 161, distance: 14.1
click at [462, 161] on textarea "Liam, I agree with you but you forget about drawing of lines that is the heart …" at bounding box center [492, 224] width 199 height 248
drag, startPoint x: 483, startPoint y: 161, endPoint x: 489, endPoint y: 161, distance: 6.6
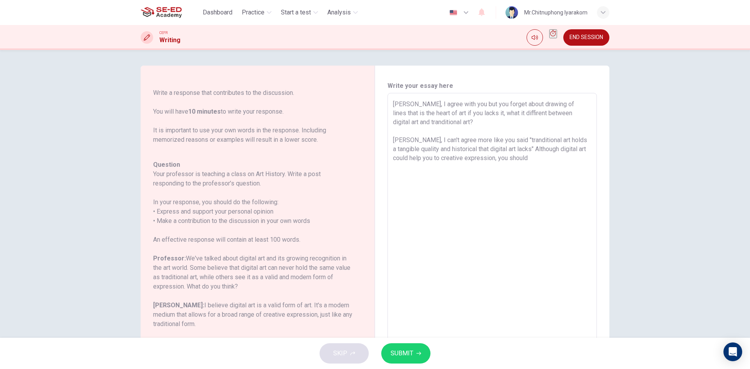
click at [489, 161] on textarea "Liam, I agree with you but you forget about drawing of lines that is the heart …" at bounding box center [492, 224] width 199 height 248
drag, startPoint x: 497, startPoint y: 158, endPoint x: 529, endPoint y: 156, distance: 32.5
click at [529, 156] on textarea "Liam, I agree with you but you forget about drawing of lines that is the heart …" at bounding box center [492, 224] width 199 height 248
click at [537, 158] on textarea "Liam, I agree with you but you forget about drawing of lines that is the heart …" at bounding box center [492, 224] width 199 height 248
drag, startPoint x: 393, startPoint y: 142, endPoint x: 567, endPoint y: 142, distance: 173.9
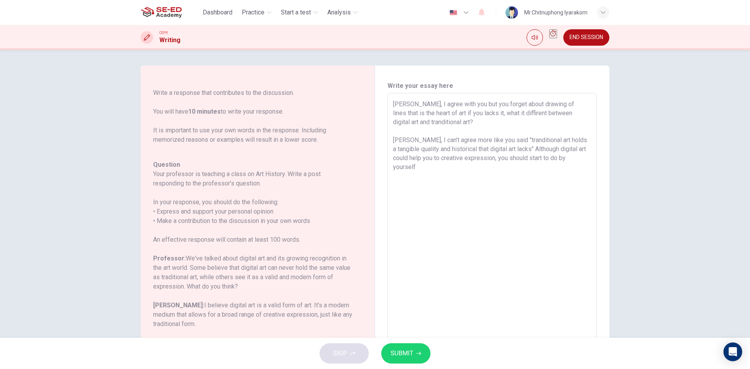
click at [567, 142] on textarea "Liam, I agree with you but you forget about drawing of lines that is the heart …" at bounding box center [492, 224] width 199 height 248
click at [580, 133] on textarea "Liam, I agree with you but you forget about drawing of lines that is the heart …" at bounding box center [492, 224] width 199 height 248
drag, startPoint x: 559, startPoint y: 149, endPoint x: 492, endPoint y: 159, distance: 67.5
click at [492, 159] on textarea "Liam, I agree with you but you forget about drawing of lines that is the heart …" at bounding box center [492, 224] width 199 height 248
drag, startPoint x: 498, startPoint y: 159, endPoint x: 556, endPoint y: 158, distance: 58.6
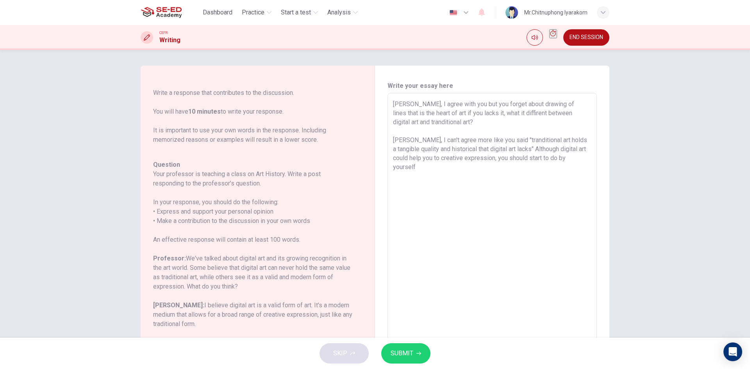
click at [556, 158] on textarea "Liam, I agree with you but you forget about drawing of lines that is the heart …" at bounding box center [492, 224] width 199 height 248
click at [570, 157] on textarea "Liam, I agree with you but you forget about drawing of lines that is the heart …" at bounding box center [492, 224] width 199 height 248
drag, startPoint x: 533, startPoint y: 159, endPoint x: 558, endPoint y: 159, distance: 25.0
click at [558, 159] on textarea "Liam, I agree with you but you forget about drawing of lines that is the heart …" at bounding box center [492, 224] width 199 height 248
click at [560, 159] on textarea "Liam, I agree with you but you forget about drawing of lines that is the heart …" at bounding box center [492, 224] width 199 height 248
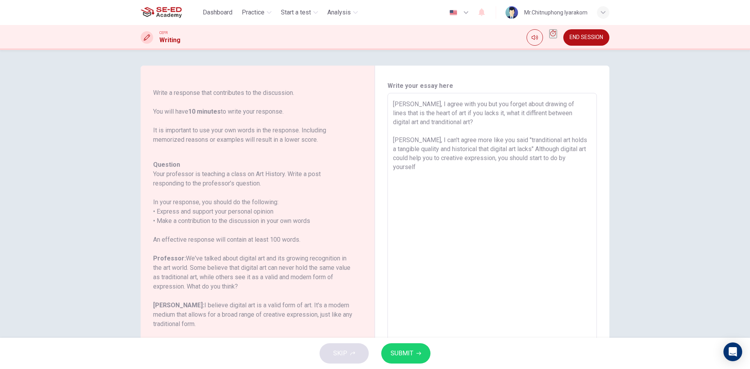
click at [502, 164] on textarea "Liam, I agree with you but you forget about drawing of lines that is the heart …" at bounding box center [492, 224] width 199 height 248
click at [529, 158] on textarea "Liam, I agree with you but you forget about drawing of lines that is the heart …" at bounding box center [492, 224] width 199 height 248
click at [424, 171] on textarea "Liam, I agree with you but you forget about drawing of lines that is the heart …" at bounding box center [492, 224] width 199 height 248
click at [548, 159] on textarea "Liam, I agree with you but you forget about drawing of lines that is the heart …" at bounding box center [492, 224] width 199 height 248
click at [556, 159] on textarea "Liam, I agree with you but you forget about drawing of lines that is the heart …" at bounding box center [492, 224] width 199 height 248
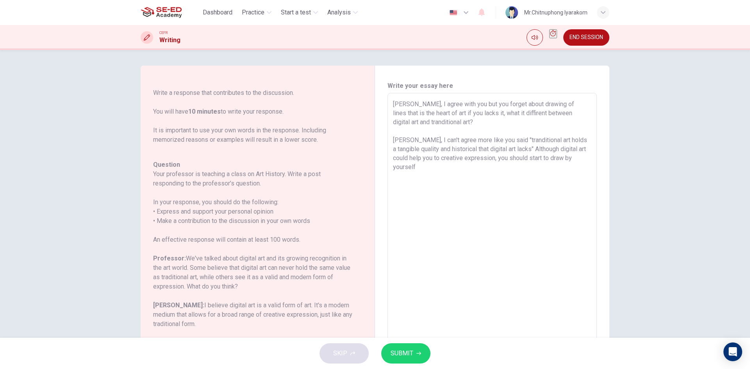
drag, startPoint x: 409, startPoint y: 141, endPoint x: 575, endPoint y: 141, distance: 165.7
click at [575, 141] on textarea "Liam, I agree with you but you forget about drawing of lines that is the heart …" at bounding box center [492, 224] width 199 height 248
click at [577, 137] on textarea "Liam, I agree with you but you forget about drawing of lines that is the heart …" at bounding box center [492, 224] width 199 height 248
drag, startPoint x: 535, startPoint y: 149, endPoint x: 597, endPoint y: 158, distance: 62.8
click at [597, 158] on div "Write your essay here Liam, I agree with you but you forget about drawing of li…" at bounding box center [492, 224] width 234 height 317
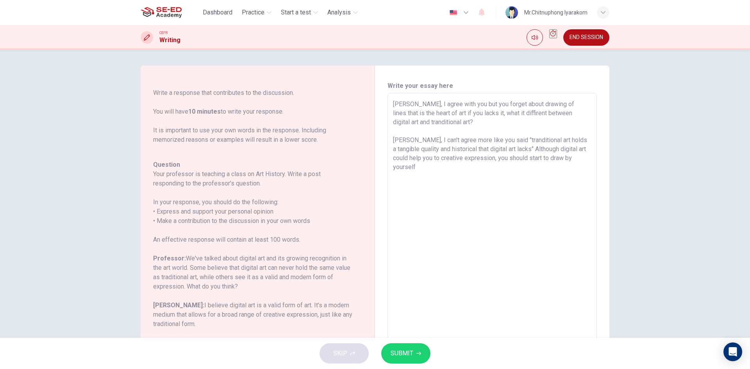
click at [607, 158] on div "Write your essay here Liam, I agree with you but you forget about drawing of li…" at bounding box center [492, 224] width 234 height 317
click at [559, 163] on textarea "Liam, I agree with you but you forget about drawing of lines that is the heart …" at bounding box center [492, 224] width 199 height 248
click at [420, 354] on icon "button" at bounding box center [419, 354] width 5 height 4
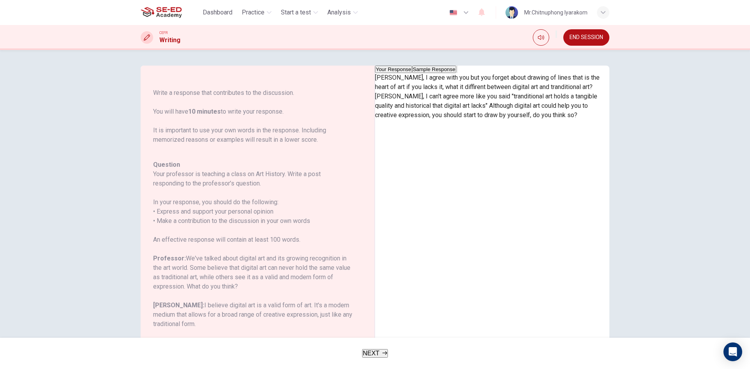
click at [456, 73] on button "Sample Response" at bounding box center [434, 69] width 44 height 7
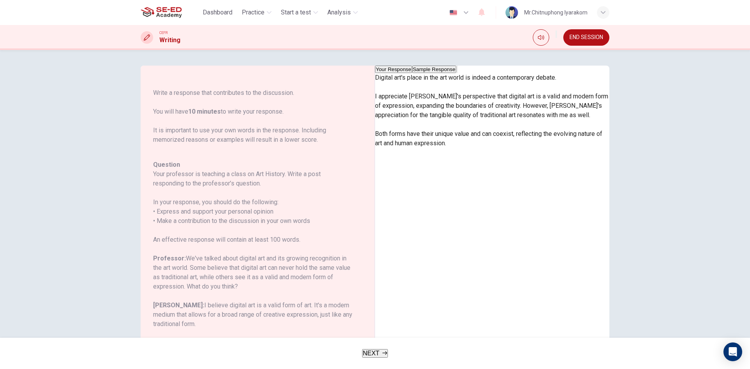
click at [412, 73] on button "Your Response" at bounding box center [393, 69] width 37 height 7
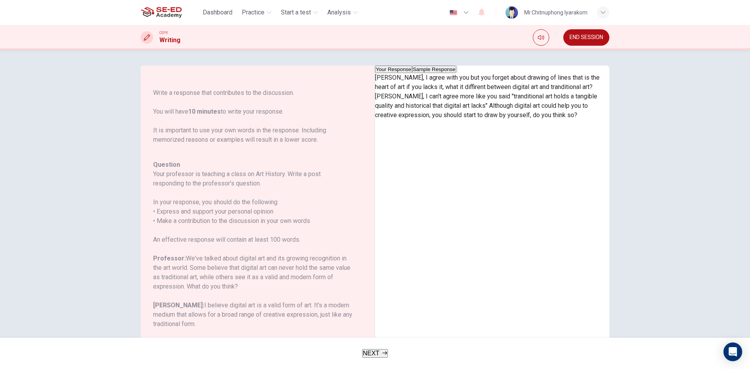
drag, startPoint x: 413, startPoint y: 129, endPoint x: 514, endPoint y: 137, distance: 101.1
click at [485, 120] on p "Liam, I agree with you but you forget about drawing of lines that is the heart …" at bounding box center [492, 96] width 234 height 47
drag, startPoint x: 553, startPoint y: 128, endPoint x: 574, endPoint y: 128, distance: 21.1
click at [569, 120] on p "Liam, I agree with you but you forget about drawing of lines that is the heart …" at bounding box center [492, 96] width 234 height 47
click at [456, 73] on button "Sample Response" at bounding box center [434, 69] width 44 height 7
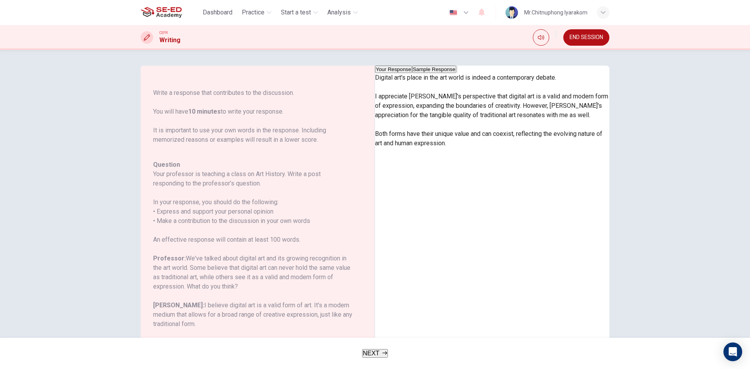
click at [445, 121] on p "Digital art's place in the art world is indeed a contemporary debate. I appreci…" at bounding box center [492, 110] width 234 height 75
drag, startPoint x: 470, startPoint y: 140, endPoint x: 544, endPoint y: 138, distance: 74.3
click at [544, 138] on p "Digital art's place in the art world is indeed a contemporary debate. I appreci…" at bounding box center [492, 110] width 234 height 75
drag, startPoint x: 520, startPoint y: 138, endPoint x: 538, endPoint y: 139, distance: 17.6
click at [538, 139] on p "Digital art's place in the art world is indeed a contemporary debate. I appreci…" at bounding box center [492, 110] width 234 height 75
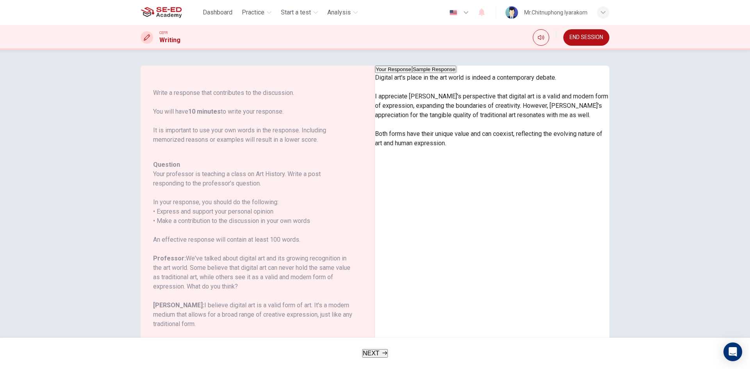
click at [412, 73] on button "Your Response" at bounding box center [393, 69] width 37 height 7
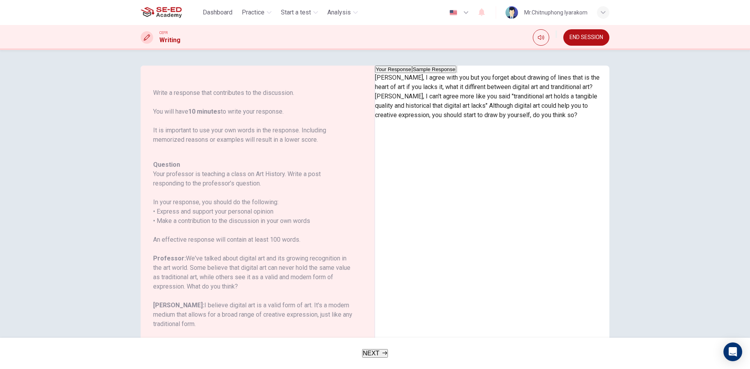
click at [456, 73] on button "Sample Response" at bounding box center [434, 69] width 44 height 7
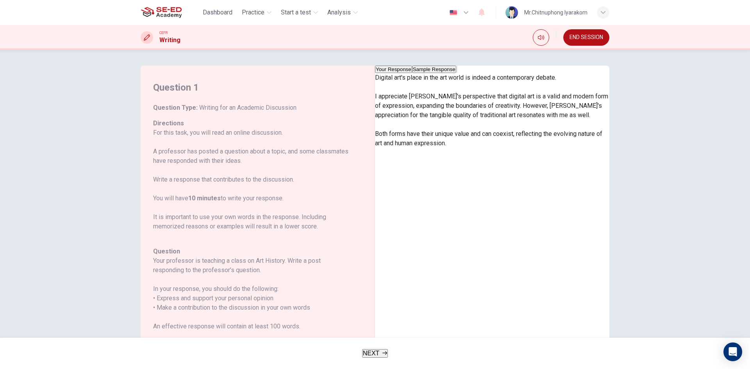
click at [388, 352] on button "NEXT" at bounding box center [375, 353] width 26 height 9
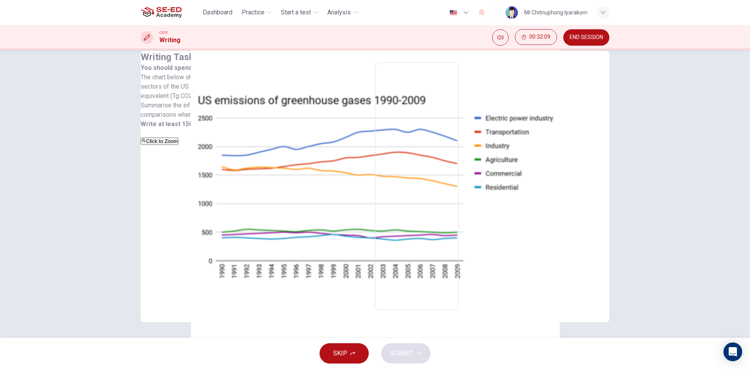
scroll to position [39, 0]
click at [179, 145] on button "Click to Zoom" at bounding box center [160, 141] width 38 height 7
click at [76, 369] on icon "button" at bounding box center [76, 376] width 0 height 0
click at [304, 146] on div "Click to Zoom" at bounding box center [258, 140] width 234 height 9
click at [76, 369] on icon "button" at bounding box center [76, 376] width 0 height 0
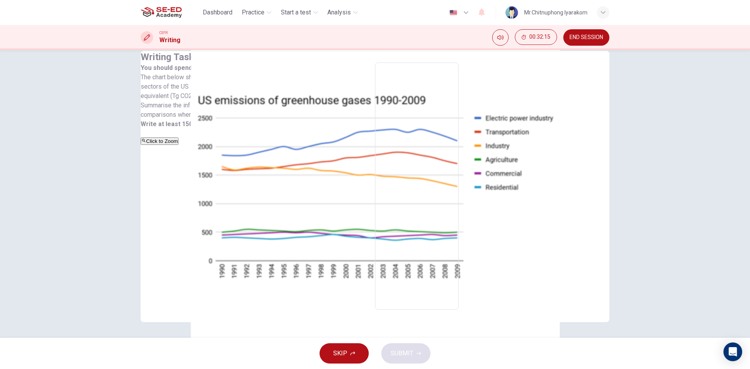
scroll to position [0, 0]
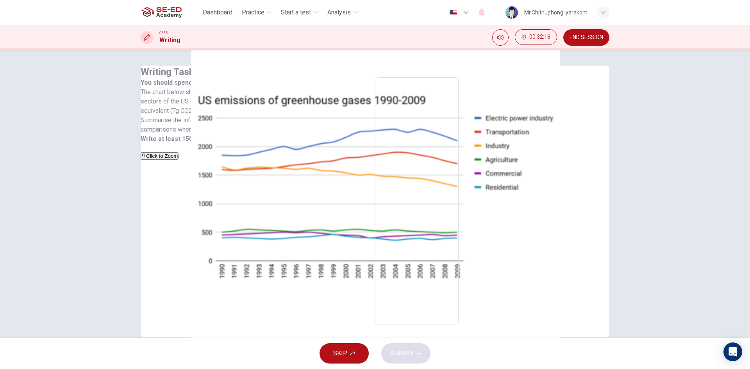
click at [587, 31] on button "END SESSION" at bounding box center [587, 37] width 46 height 16
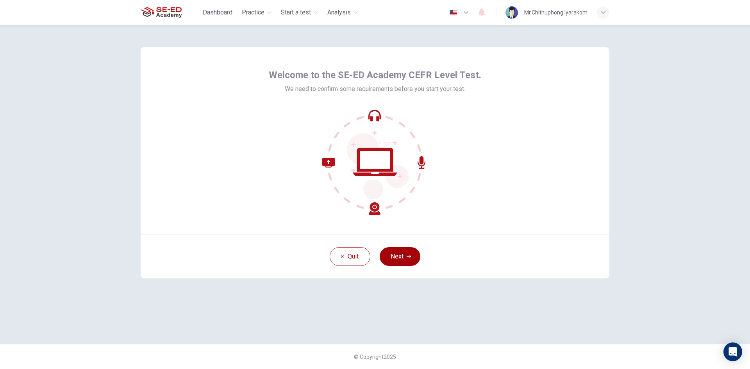
click at [403, 260] on button "Next" at bounding box center [400, 256] width 41 height 19
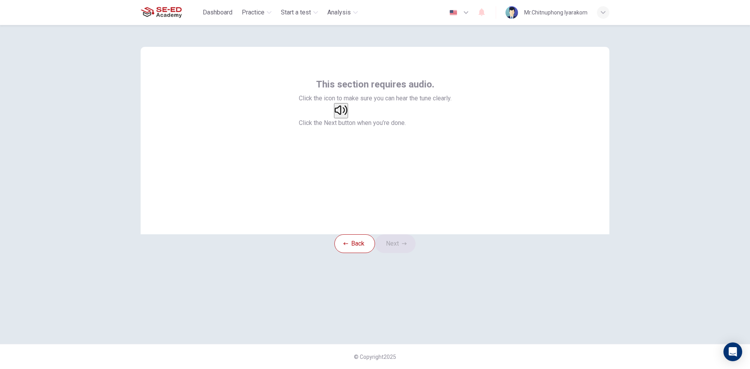
click at [348, 118] on button "button" at bounding box center [341, 110] width 14 height 15
click at [413, 253] on button "Next" at bounding box center [395, 243] width 41 height 19
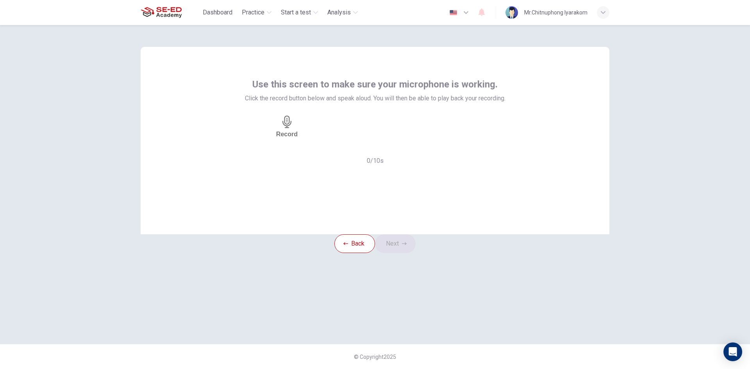
click at [298, 138] on h6 "Record" at bounding box center [286, 134] width 21 height 7
click at [294, 156] on h6 "Stop" at bounding box center [287, 159] width 14 height 7
click at [329, 150] on div "Record" at bounding box center [287, 126] width 84 height 47
click at [310, 148] on icon "button" at bounding box center [310, 148] width 0 height 0
click at [407, 246] on icon "button" at bounding box center [404, 244] width 5 height 5
